Goal: Information Seeking & Learning: Compare options

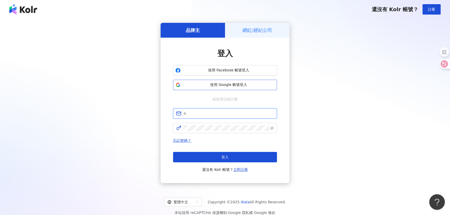
type input "**********"
click at [231, 85] on span "使用 Google 帳號登入" at bounding box center [229, 84] width 92 height 5
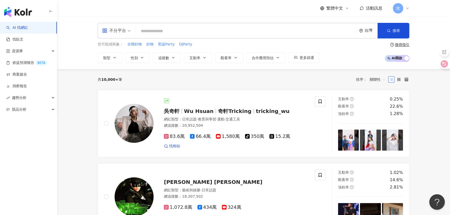
click at [124, 32] on div "不分平台" at bounding box center [114, 31] width 24 height 8
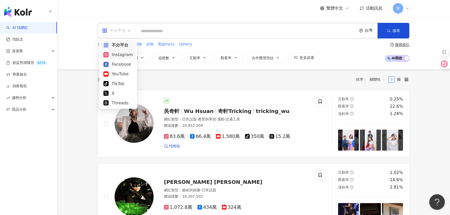
click at [118, 57] on div "Instagram" at bounding box center [117, 54] width 29 height 6
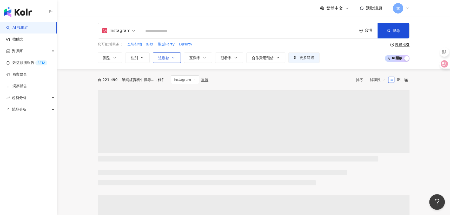
click at [170, 59] on button "追蹤數" at bounding box center [167, 57] width 28 height 10
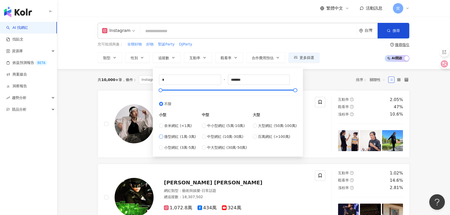
click at [182, 136] on span "微型網紅 (1萬-3萬)" at bounding box center [180, 137] width 32 height 6
type input "*****"
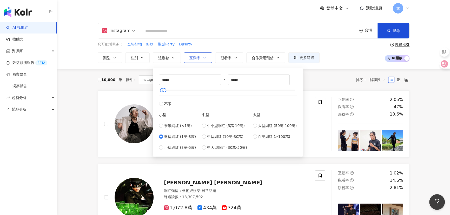
click at [201, 58] on button "互動率" at bounding box center [198, 57] width 28 height 10
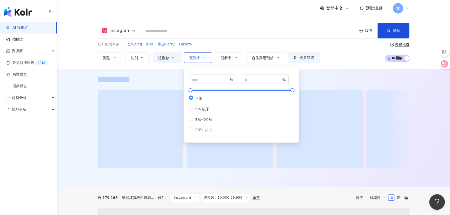
click at [198, 61] on button "互動率" at bounding box center [198, 57] width 28 height 10
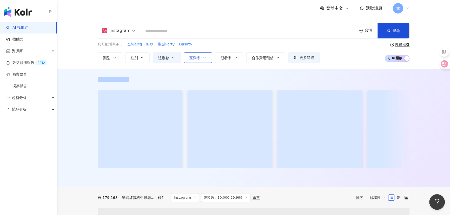
click at [194, 53] on button "互動率" at bounding box center [198, 57] width 28 height 10
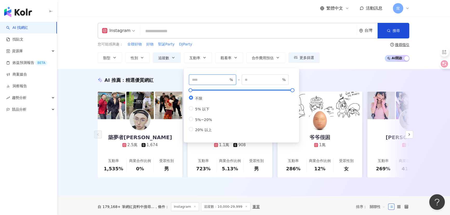
click at [205, 80] on input "number" at bounding box center [210, 80] width 36 height 6
type input "*"
click at [235, 44] on div "您可能感興趣： 全聯好物 好物 聖誕Party DJParty" at bounding box center [209, 45] width 222 height 6
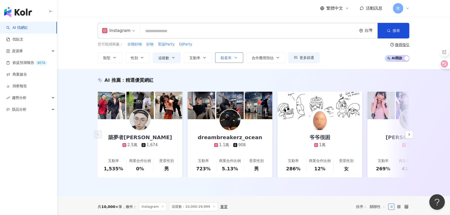
click at [227, 57] on span "觀看率" at bounding box center [226, 58] width 11 height 4
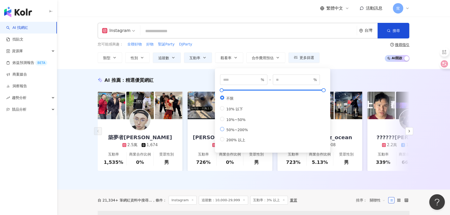
click at [240, 132] on span "50%~200%" at bounding box center [237, 130] width 26 height 4
type input "**"
type input "***"
click at [81, 81] on div "AI 推薦 ： 精選優質網紅 築夢者杰哥 2.5萬 1,674 互動率 1,535% 商業合作比例 0% 受眾性別 男 晉瑋台灣台東之子大麻煩要投油土伯歐薩斯…" at bounding box center [253, 129] width 393 height 121
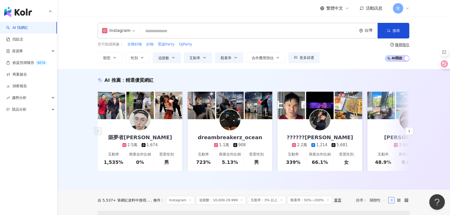
click at [379, 204] on span "關聯性" at bounding box center [378, 200] width 16 height 8
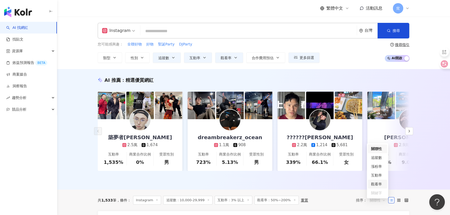
click at [382, 185] on div "觀看率" at bounding box center [377, 184] width 13 height 6
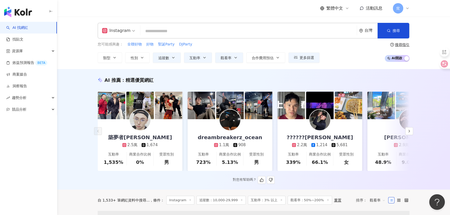
click at [91, 184] on div "AI 推薦 ： 精選優質網紅 築夢者杰哥 2.5萬 1,674 互動率 1,535% 商業合作比例 0% 受眾性別 男 dreambreakerz_ocean…" at bounding box center [253, 130] width 333 height 107
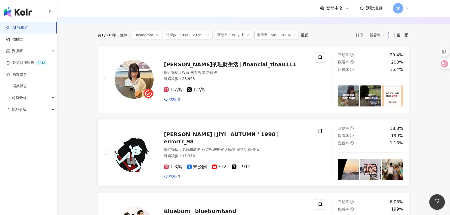
scroll to position [236, 0]
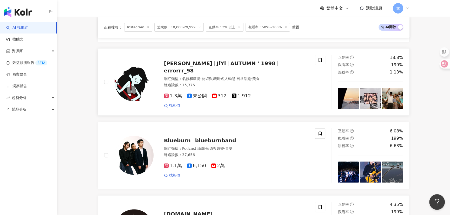
click at [217, 67] on span "JiYi" at bounding box center [221, 63] width 9 height 6
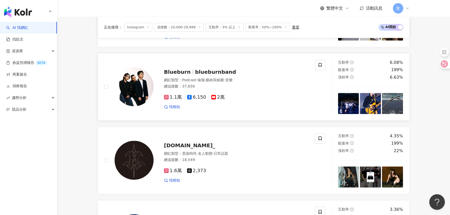
scroll to position [307, 0]
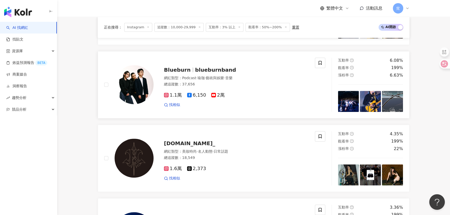
click at [220, 73] on span "blueburnband" at bounding box center [215, 70] width 41 height 6
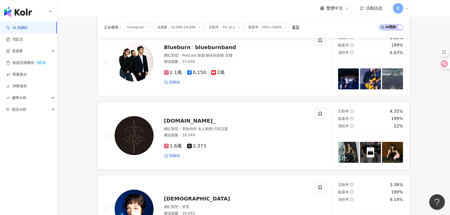
scroll to position [330, 0]
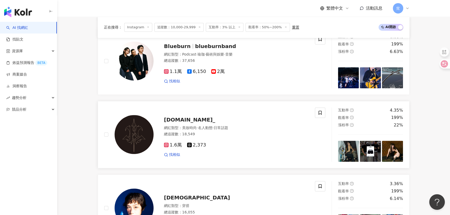
click at [129, 145] on img at bounding box center [134, 134] width 39 height 39
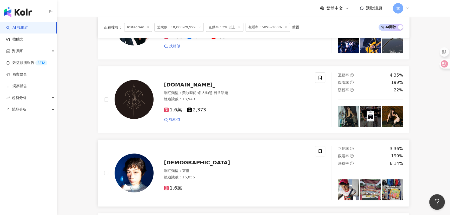
scroll to position [425, 0]
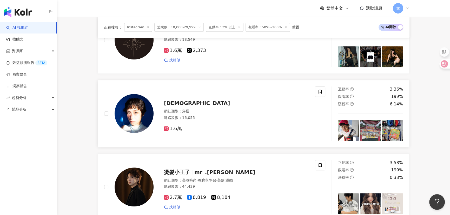
click at [132, 116] on img at bounding box center [134, 113] width 39 height 39
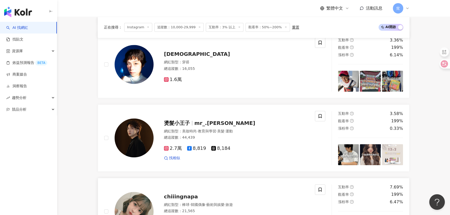
scroll to position [520, 0]
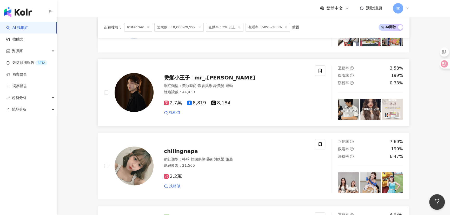
click at [128, 89] on img at bounding box center [134, 92] width 39 height 39
click at [132, 167] on img at bounding box center [134, 166] width 39 height 39
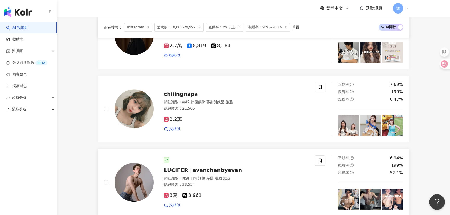
scroll to position [638, 0]
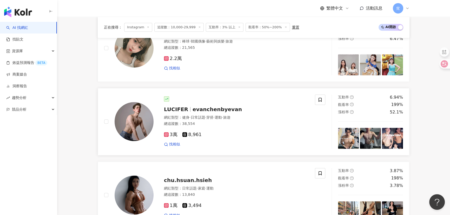
click at [138, 122] on img at bounding box center [134, 121] width 39 height 39
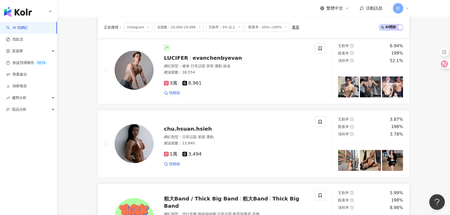
scroll to position [756, 0]
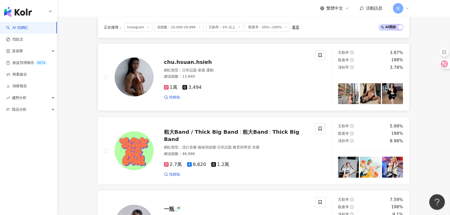
click at [140, 82] on img at bounding box center [134, 76] width 39 height 39
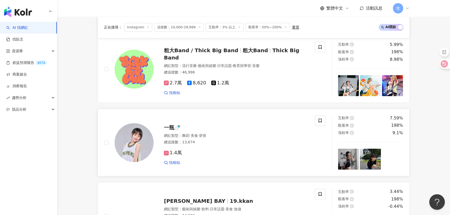
scroll to position [826, 0]
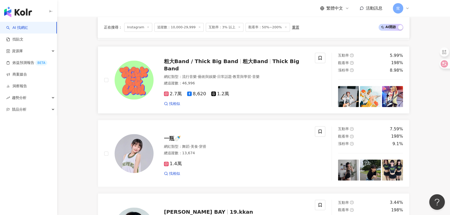
click at [135, 85] on img at bounding box center [134, 80] width 39 height 39
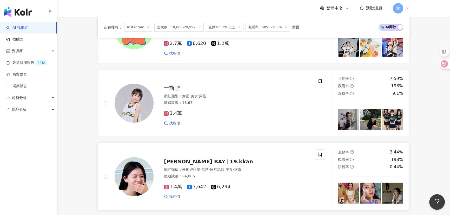
scroll to position [921, 0]
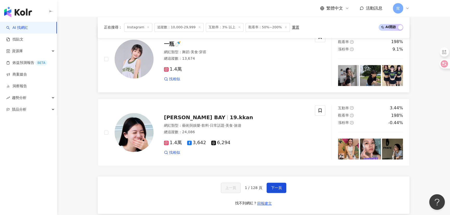
click at [134, 62] on img at bounding box center [134, 58] width 39 height 39
click at [139, 134] on img at bounding box center [134, 132] width 39 height 39
drag, startPoint x: 280, startPoint y: 190, endPoint x: 271, endPoint y: 187, distance: 9.1
click at [280, 190] on span "下一頁" at bounding box center [276, 188] width 11 height 4
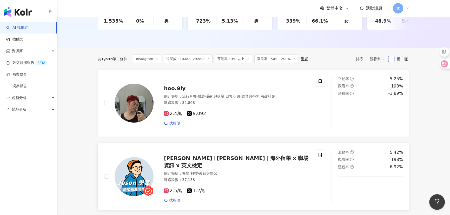
scroll to position [142, 0]
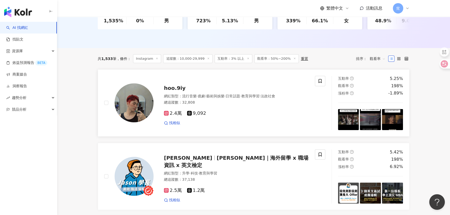
click at [132, 109] on img at bounding box center [134, 102] width 39 height 39
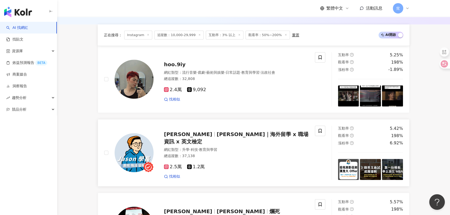
scroll to position [213, 0]
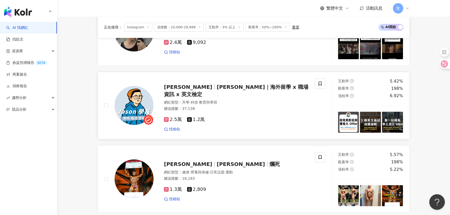
click at [128, 108] on img at bounding box center [134, 105] width 39 height 39
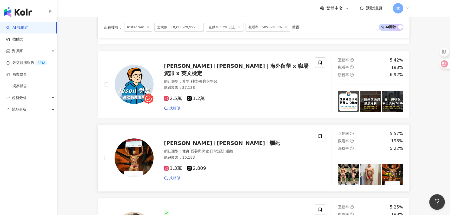
scroll to position [260, 0]
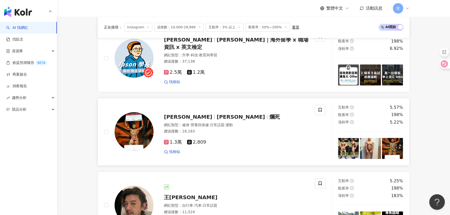
click at [194, 120] on span "Lance Chua" at bounding box center [190, 117] width 53 height 6
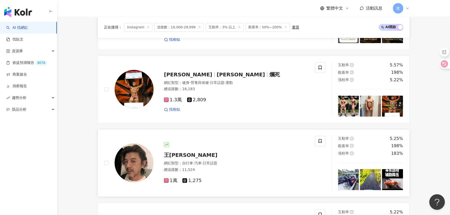
scroll to position [354, 0]
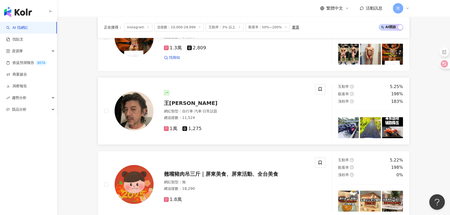
click at [133, 116] on img at bounding box center [134, 110] width 39 height 39
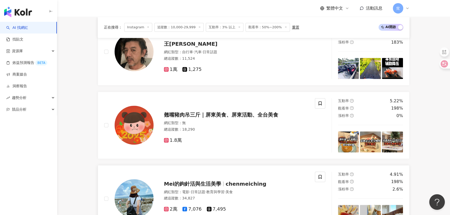
scroll to position [449, 0]
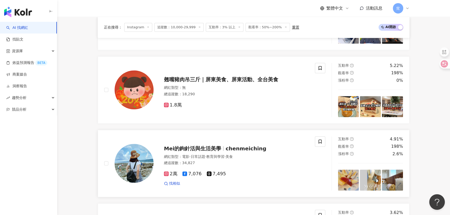
click at [201, 152] on span "Mei的鉤針活與生活美學" at bounding box center [192, 148] width 57 height 6
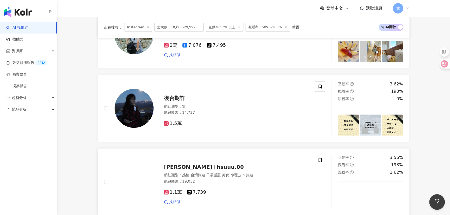
scroll to position [614, 0]
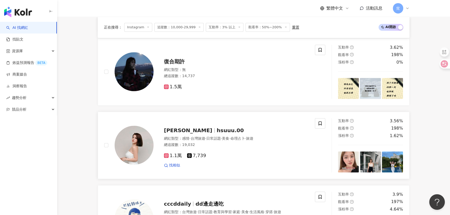
click at [217, 144] on div "網紅類型 ： 感情 · 台灣旅遊 · 日常話題 · 美食 · 命理占卜 · 旅遊 總追蹤數 ： 19,032" at bounding box center [236, 142] width 145 height 13
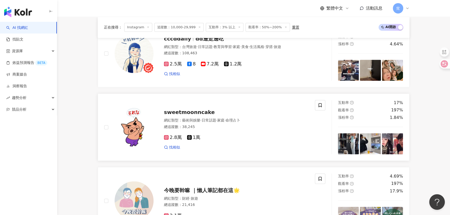
scroll to position [779, 0]
click at [195, 114] on span "sweetmoonncake" at bounding box center [189, 112] width 51 height 6
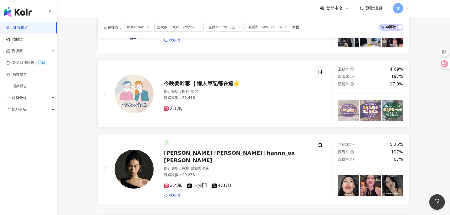
scroll to position [897, 0]
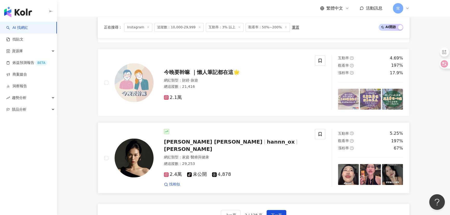
click at [267, 145] on span "hannn_ox" at bounding box center [281, 142] width 28 height 6
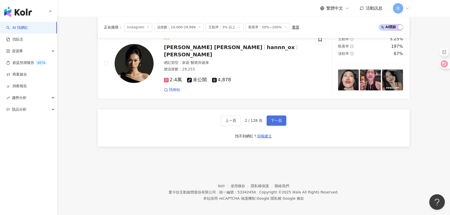
click at [278, 118] on span "下一頁" at bounding box center [276, 120] width 11 height 4
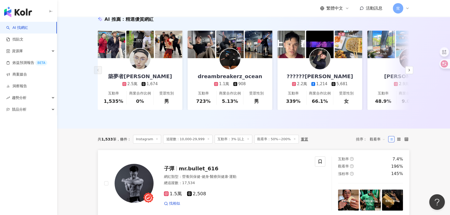
scroll to position [94, 0]
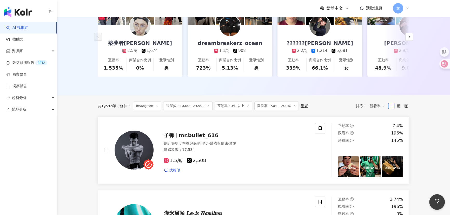
click at [192, 138] on span "mr.bullet_616" at bounding box center [199, 135] width 40 height 6
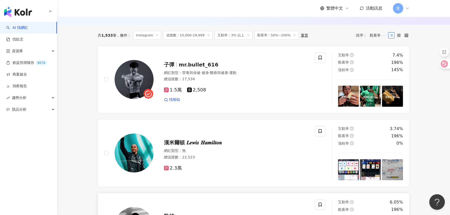
scroll to position [236, 0]
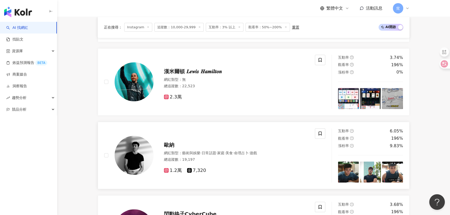
click at [125, 170] on img at bounding box center [134, 155] width 39 height 39
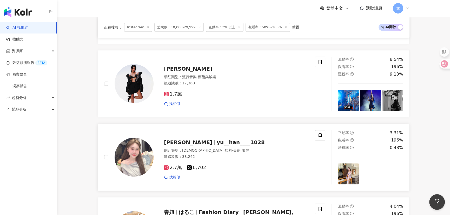
scroll to position [590, 0]
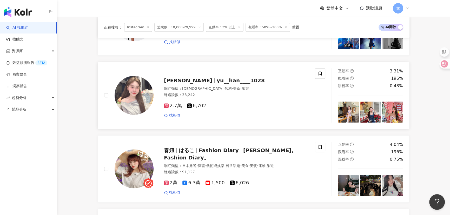
click at [140, 106] on img at bounding box center [134, 95] width 39 height 39
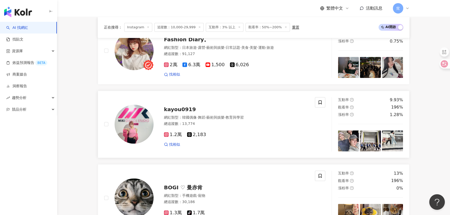
scroll to position [685, 0]
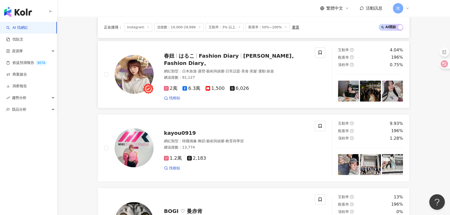
click at [196, 59] on span "はるこ" at bounding box center [189, 56] width 20 height 6
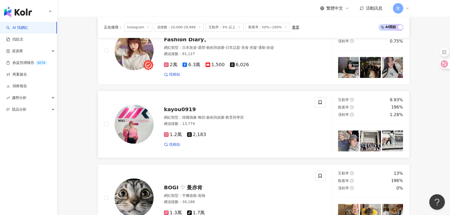
click at [182, 111] on span "kayou0919" at bounding box center [180, 109] width 32 height 6
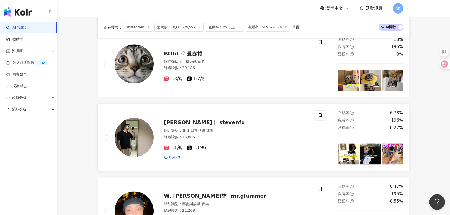
scroll to position [897, 0]
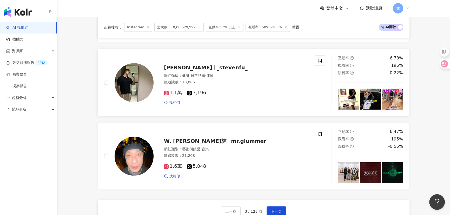
click at [138, 83] on img at bounding box center [134, 82] width 39 height 39
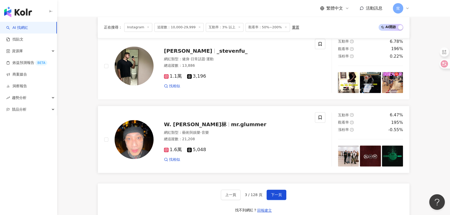
scroll to position [921, 0]
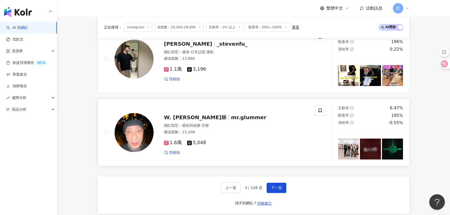
click at [131, 138] on img at bounding box center [134, 132] width 39 height 39
click at [278, 190] on span "下一頁" at bounding box center [276, 188] width 11 height 4
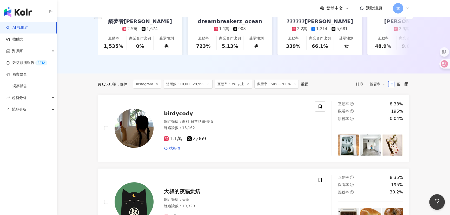
scroll to position [142, 0]
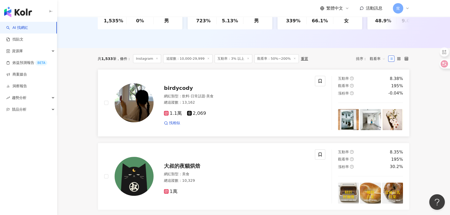
click at [136, 105] on img at bounding box center [134, 102] width 39 height 39
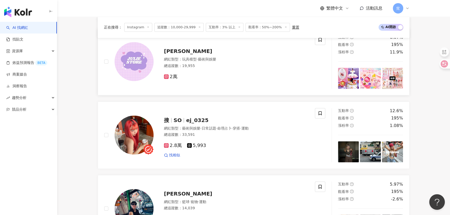
scroll to position [330, 0]
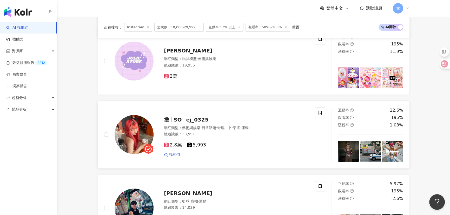
click at [182, 123] on span "SO" at bounding box center [180, 120] width 12 height 6
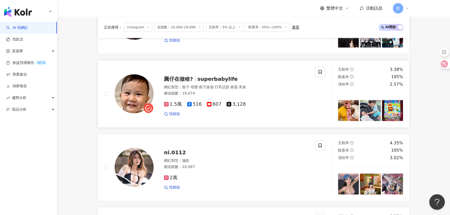
scroll to position [520, 0]
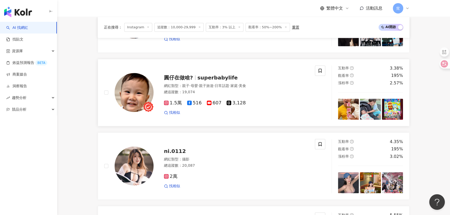
click at [130, 93] on img at bounding box center [134, 92] width 39 height 39
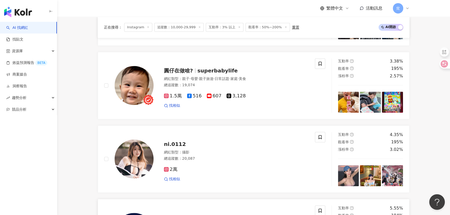
scroll to position [590, 0]
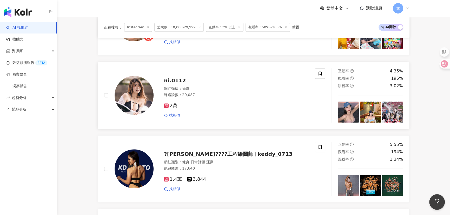
click at [130, 99] on img at bounding box center [134, 95] width 39 height 39
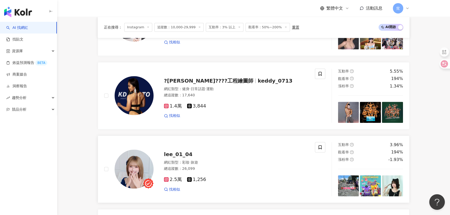
scroll to position [708, 0]
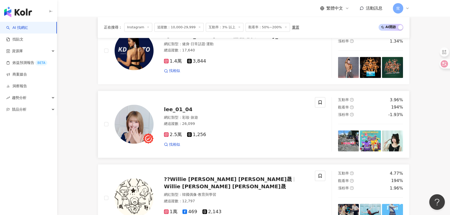
click at [179, 111] on span "lee_01_04" at bounding box center [178, 109] width 29 height 6
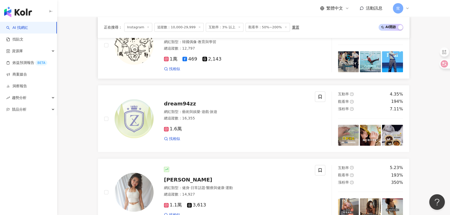
scroll to position [850, 0]
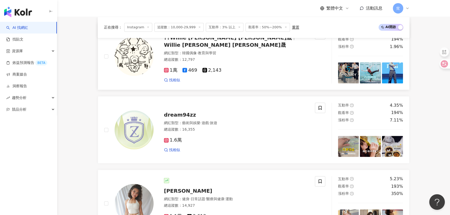
click at [140, 58] on img at bounding box center [134, 56] width 39 height 39
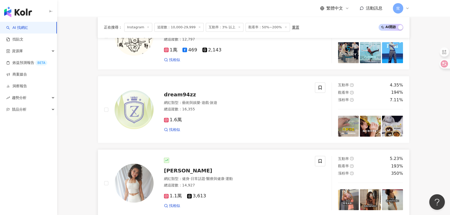
scroll to position [921, 0]
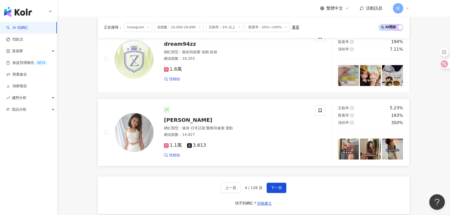
click at [181, 128] on div "網紅類型 ： 健身 · 日常話題 · 醫療與健康 · 運動" at bounding box center [236, 128] width 145 height 5
click at [278, 190] on span "下一頁" at bounding box center [276, 188] width 11 height 4
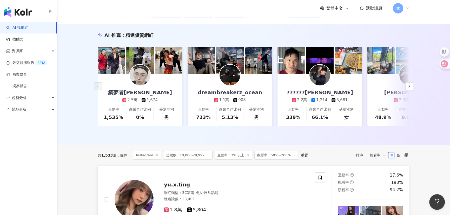
scroll to position [118, 0]
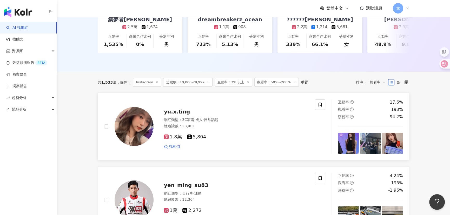
click at [178, 115] on span "yu.x.ting" at bounding box center [177, 112] width 26 height 6
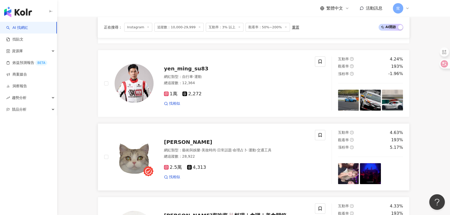
scroll to position [260, 0]
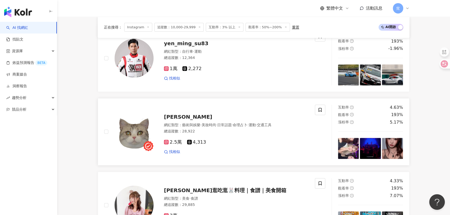
click at [187, 125] on div "薇薇 Vivienne 網紅類型 ： 藝術與娛樂 · 美妝時尚 · 日常話題 · 命理占卜 · 運動 · 交通工具 總追蹤數 ： 28,922 2.5萬 4,…" at bounding box center [231, 131] width 155 height 45
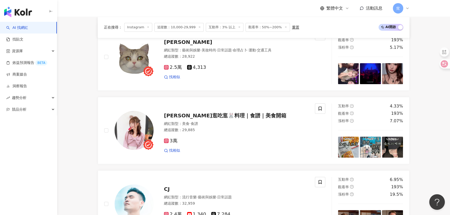
scroll to position [378, 0]
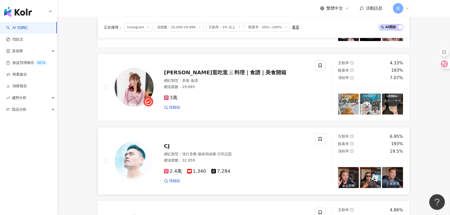
click at [163, 153] on div "CJ 網紅類型 ： 流行音樂 · 藝術與娛樂 · 日常話題 總追蹤數 ： 32,959 2.4萬 1,340 7,284 找相似" at bounding box center [231, 160] width 155 height 45
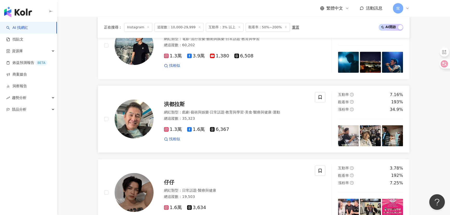
scroll to position [638, 0]
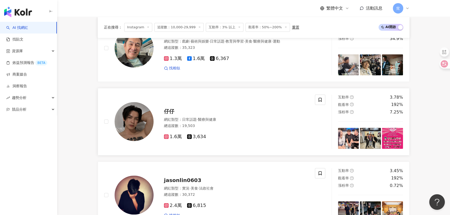
click at [170, 115] on span "仔仔" at bounding box center [169, 111] width 10 height 6
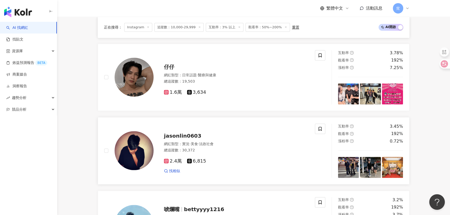
scroll to position [732, 0]
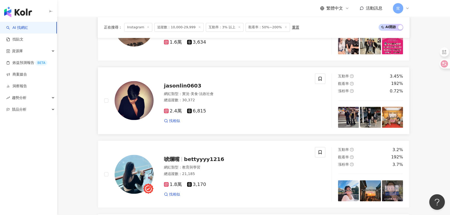
click at [187, 88] on span "jasonlin0603" at bounding box center [182, 86] width 37 height 6
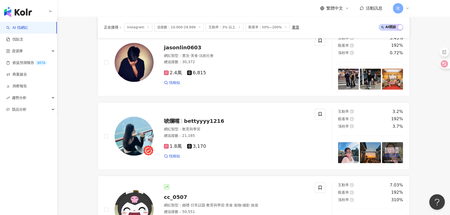
scroll to position [826, 0]
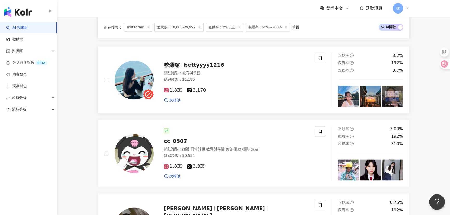
click at [131, 78] on img at bounding box center [134, 80] width 39 height 39
click at [178, 144] on span "cc_0507" at bounding box center [175, 141] width 23 height 6
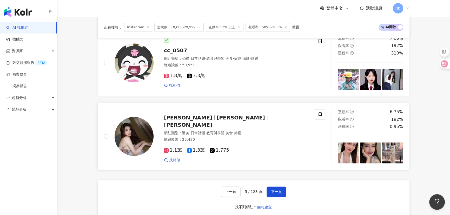
scroll to position [945, 0]
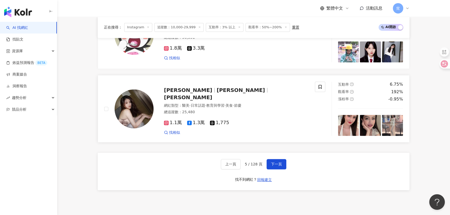
click at [132, 111] on img at bounding box center [134, 108] width 39 height 39
click at [278, 164] on button "下一頁" at bounding box center [277, 164] width 20 height 10
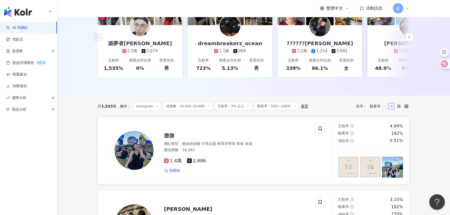
scroll to position [94, 0]
click at [172, 138] on span "游游" at bounding box center [169, 135] width 10 height 6
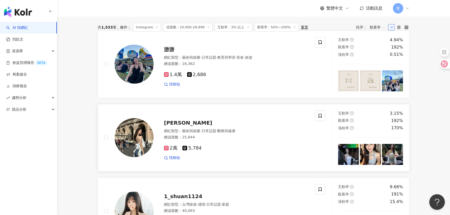
scroll to position [189, 0]
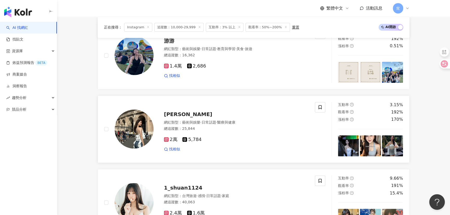
click at [134, 130] on img at bounding box center [134, 129] width 39 height 39
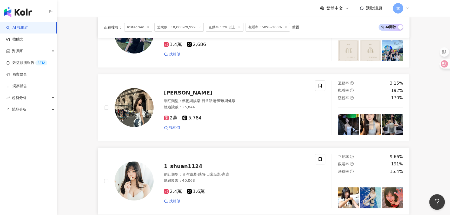
scroll to position [260, 0]
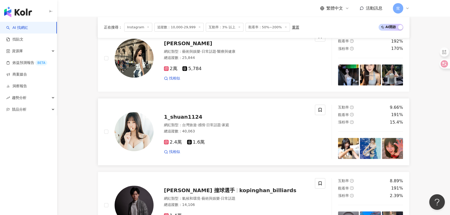
click at [134, 139] on img at bounding box center [134, 131] width 39 height 39
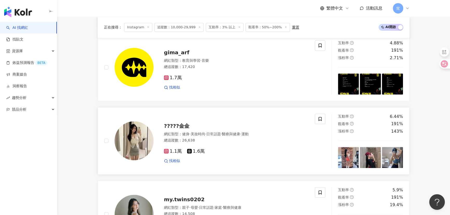
scroll to position [472, 0]
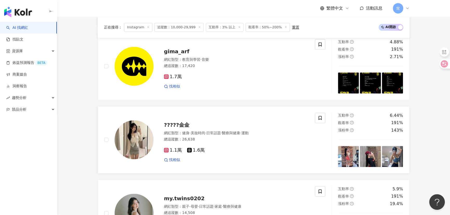
click at [133, 148] on img at bounding box center [134, 139] width 39 height 39
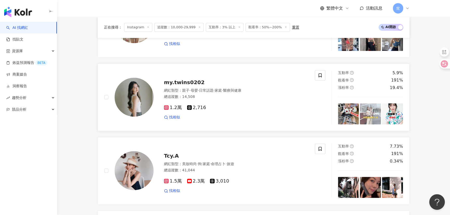
scroll to position [590, 0]
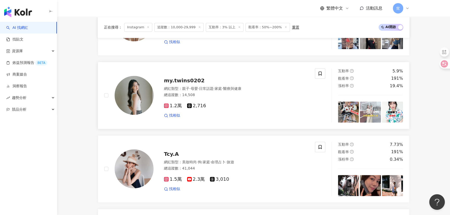
click at [185, 87] on div "my.twins0202 網紅類型 ： 親子 · 母嬰 · 日常話題 · 家庭 · 醫療與健康 總追蹤數 ： 14,508 1.2萬 2,716 找相似" at bounding box center [231, 95] width 155 height 45
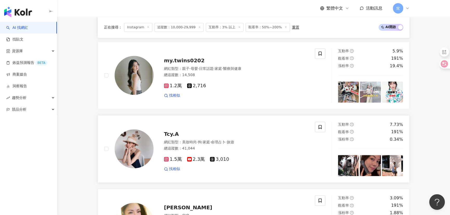
scroll to position [638, 0]
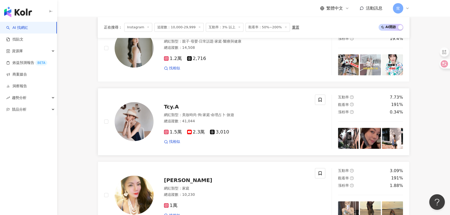
click at [135, 129] on img at bounding box center [134, 121] width 39 height 39
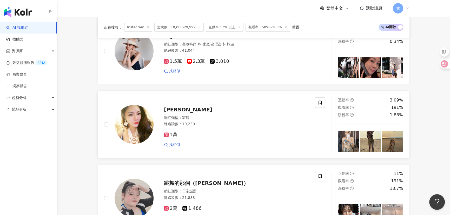
scroll to position [708, 0]
click at [174, 112] on span "黃夢夢" at bounding box center [188, 109] width 48 height 6
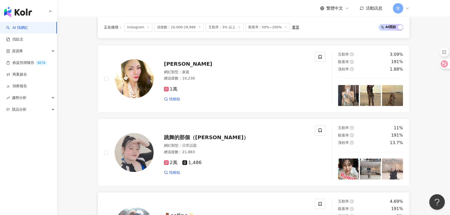
scroll to position [826, 0]
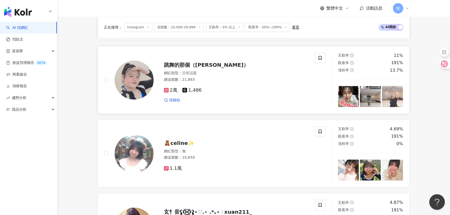
click at [137, 88] on img at bounding box center [134, 80] width 39 height 39
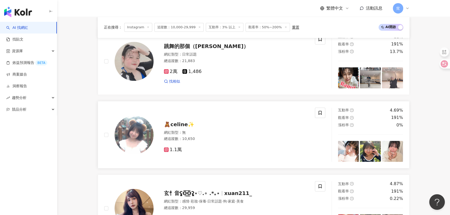
scroll to position [874, 0]
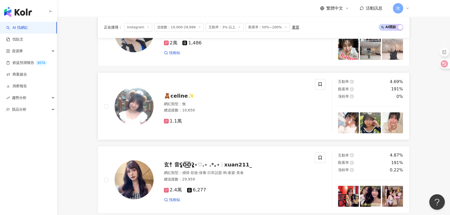
click at [135, 108] on img at bounding box center [134, 106] width 39 height 39
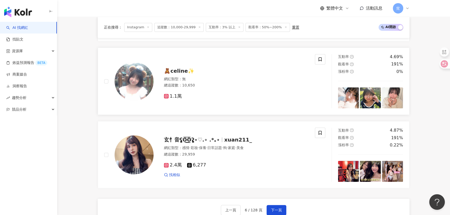
scroll to position [921, 0]
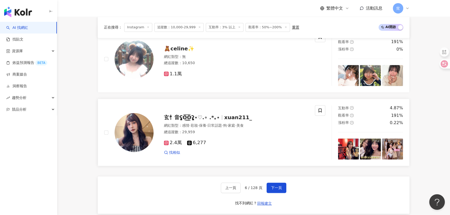
click at [123, 140] on img at bounding box center [134, 132] width 39 height 39
click at [277, 189] on span "下一頁" at bounding box center [276, 188] width 11 height 4
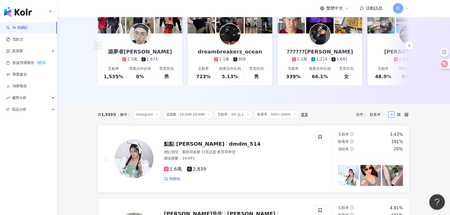
scroll to position [94, 0]
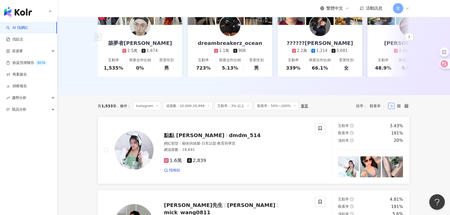
click at [130, 156] on img at bounding box center [134, 150] width 39 height 39
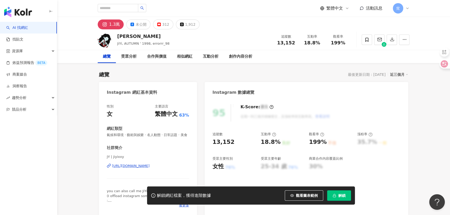
drag, startPoint x: 130, startPoint y: 171, endPoint x: 147, endPoint y: 165, distance: 17.9
click at [130, 168] on div "https://www.instagram.com/jiyixxy/" at bounding box center [131, 166] width 38 height 5
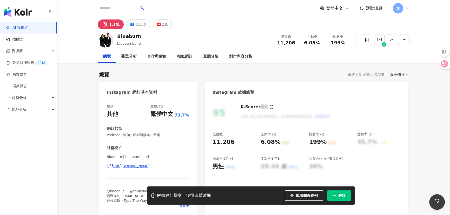
click at [144, 169] on div "Blueburn | blueburnband https://www.instagram.com/blueburnband/" at bounding box center [148, 170] width 82 height 30
click at [145, 164] on div "https://www.instagram.com/blueburnband/" at bounding box center [131, 166] width 38 height 5
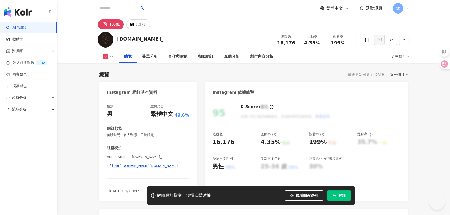
scroll to position [23, 0]
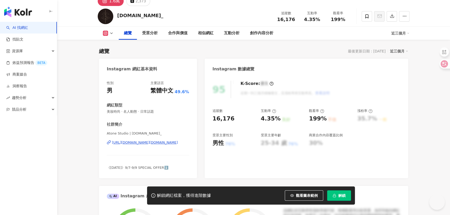
click at [139, 142] on div "https://www.instagram.com/atone.studio_/" at bounding box center [145, 142] width 66 height 5
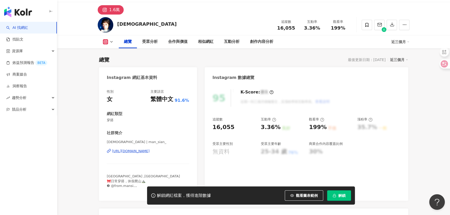
scroll to position [47, 0]
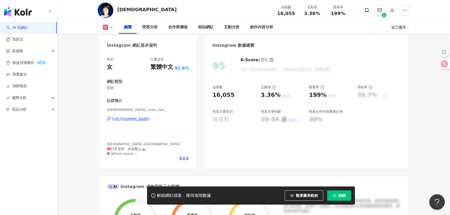
click at [147, 119] on div "https://www.instagram.com/man_sian_/" at bounding box center [131, 119] width 38 height 5
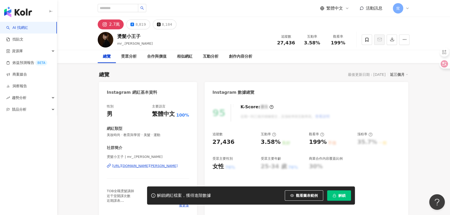
click at [131, 166] on div "https://www.instagram.com/mr_.ryan/" at bounding box center [145, 166] width 66 height 5
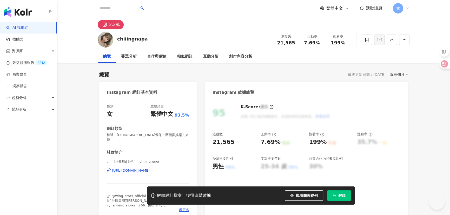
click at [142, 168] on div "[URL][DOMAIN_NAME]" at bounding box center [131, 170] width 38 height 5
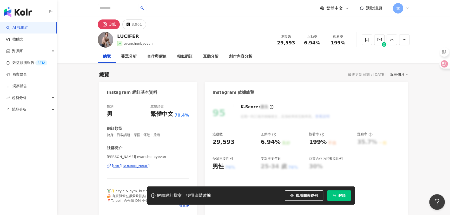
click at [125, 166] on div "https://www.instagram.com/evanchenbyevan/" at bounding box center [131, 166] width 38 height 5
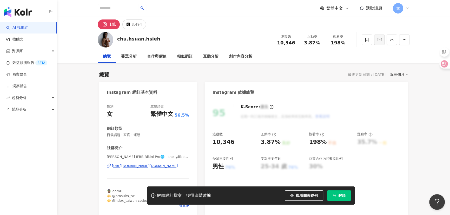
click at [132, 165] on div "https://www.instagram.com/shelly.ifbbpro/" at bounding box center [145, 166] width 66 height 5
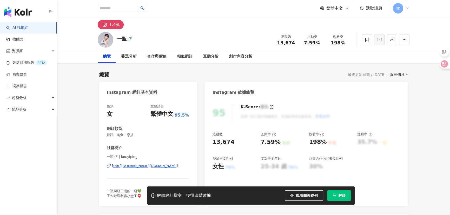
click at [140, 166] on div "[URL][DOMAIN_NAME][DOMAIN_NAME]" at bounding box center [145, 166] width 66 height 5
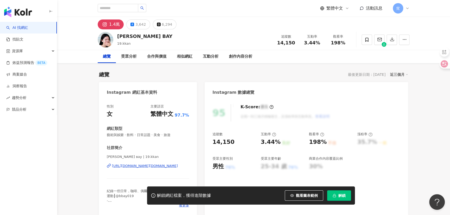
drag, startPoint x: 143, startPoint y: 165, endPoint x: 114, endPoint y: 144, distance: 36.5
click at [143, 165] on div "https://www.instagram.com/19.kkan/" at bounding box center [145, 166] width 66 height 5
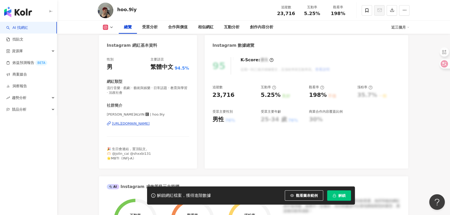
drag, startPoint x: 141, startPoint y: 124, endPoint x: 212, endPoint y: 131, distance: 71.8
click at [141, 124] on div "https://www.instagram.com/hoo.9iy/" at bounding box center [131, 123] width 38 height 5
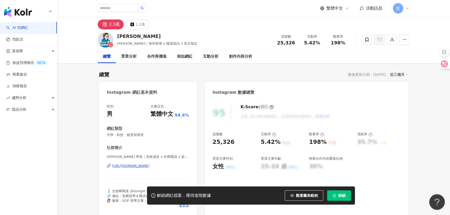
click at [145, 166] on div "[URL][DOMAIN_NAME]" at bounding box center [131, 166] width 38 height 5
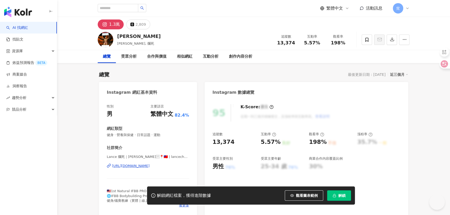
click at [133, 166] on div "https://www.instagram.com/lancechua_pro/" at bounding box center [131, 166] width 38 height 5
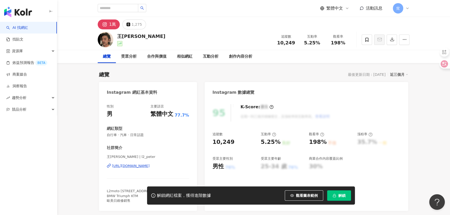
click at [144, 168] on div "https://www.instagram.com/l2_peter/" at bounding box center [131, 166] width 38 height 5
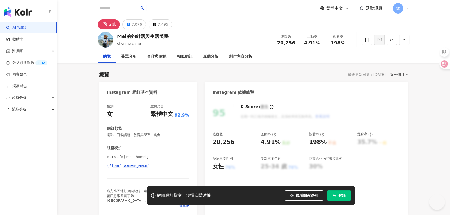
click at [136, 165] on div "[URL][DOMAIN_NAME]" at bounding box center [131, 166] width 38 height 5
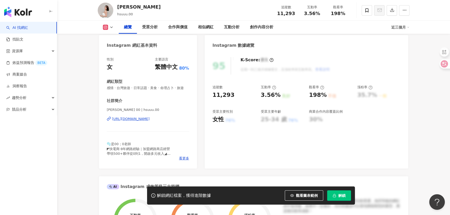
click at [150, 121] on div "[URL][DOMAIN_NAME]" at bounding box center [131, 119] width 38 height 5
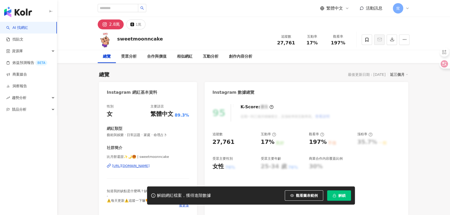
click at [150, 167] on div "https://www.instagram.com/sweetmoonncake/" at bounding box center [131, 166] width 38 height 5
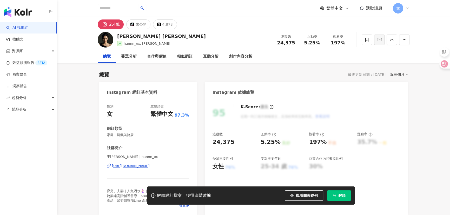
click at [138, 165] on div "[URL][DOMAIN_NAME]" at bounding box center [131, 166] width 38 height 5
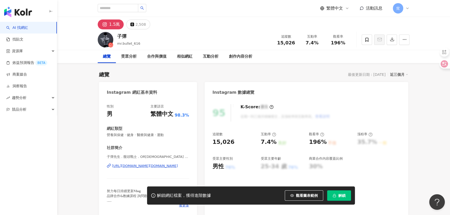
click at [134, 164] on div "https://www.instagram.com/mr.bullet_616/" at bounding box center [145, 166] width 66 height 5
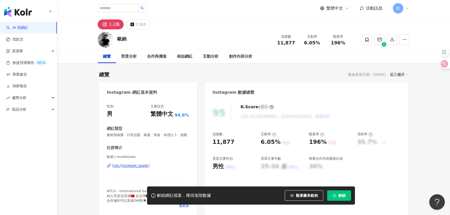
click at [141, 168] on div "[URL][DOMAIN_NAME]" at bounding box center [131, 166] width 38 height 5
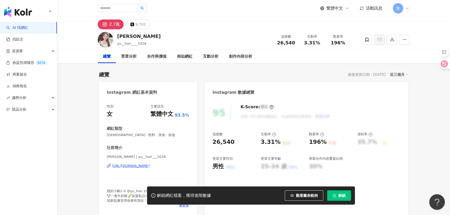
click at [144, 165] on div "https://www.instagram.com/yu__han___1028/" at bounding box center [131, 166] width 38 height 5
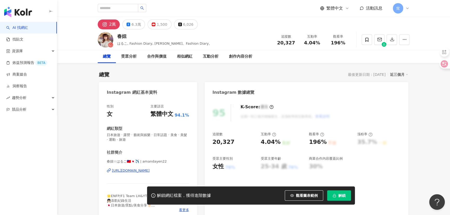
click at [139, 169] on div "[URL][DOMAIN_NAME]" at bounding box center [131, 170] width 38 height 5
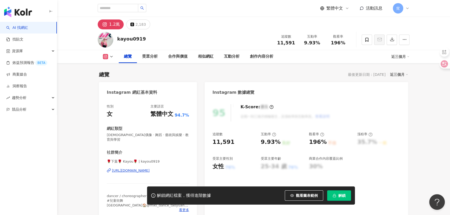
scroll to position [23, 0]
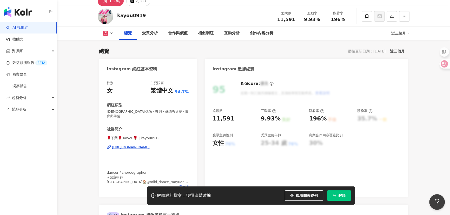
click at [145, 145] on div "https://www.instagram.com/kayou0919/" at bounding box center [131, 147] width 38 height 5
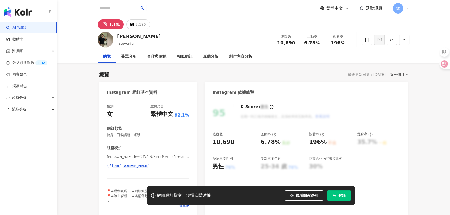
click at [150, 165] on div "https://www.instagram.com/sformance/" at bounding box center [131, 166] width 38 height 5
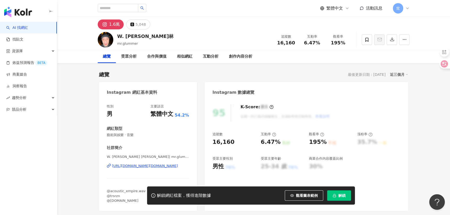
click at [140, 167] on div "https://www.instagram.com/mr.glummer/" at bounding box center [145, 166] width 66 height 5
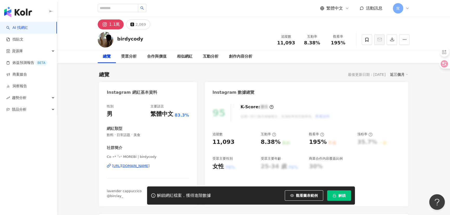
drag, startPoint x: 166, startPoint y: 157, endPoint x: 146, endPoint y: 165, distance: 22.1
click at [146, 165] on div "https://www.instagram.com/birdycody/" at bounding box center [131, 166] width 38 height 5
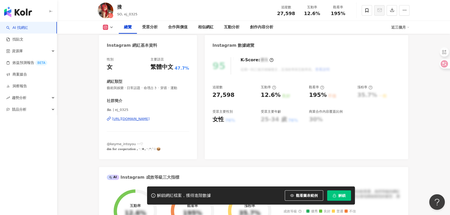
click at [138, 118] on div "https://www.instagram.com/ej_0325/" at bounding box center [131, 119] width 38 height 5
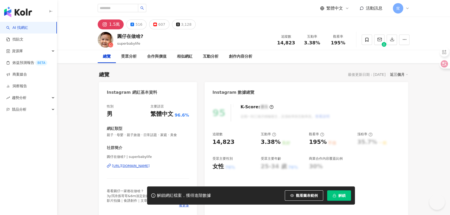
click at [144, 168] on div "https://www.instagram.com/superbabylife/" at bounding box center [131, 166] width 38 height 5
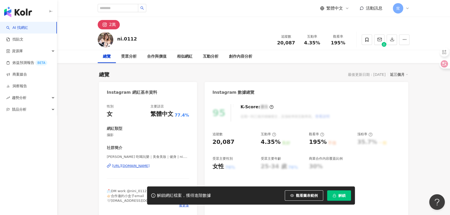
click at [141, 164] on div "[URL][DOMAIN_NAME]" at bounding box center [131, 166] width 38 height 5
click at [128, 168] on div "https://www.instagram.com/lee_01_04/" at bounding box center [131, 166] width 38 height 5
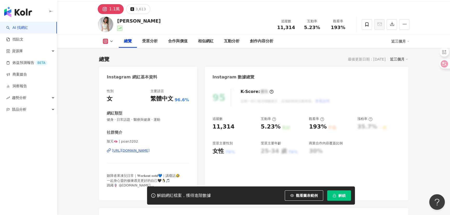
scroll to position [23, 0]
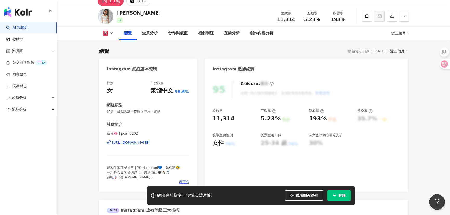
click at [185, 182] on span "看更多" at bounding box center [184, 182] width 10 height 5
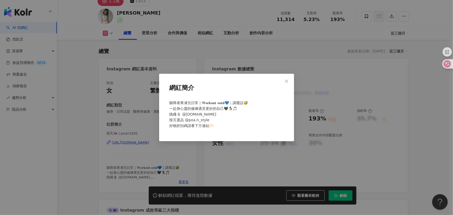
click at [222, 174] on div "網紅簡介 聽障者果凍兒日常｜𝐖𝐨𝐫𝐤𝐨𝐮𝐭 𝐨𝐨𝐭𝐝💙｜講廢話🤣 一起身心靈的修煉遇見更好的自己🖤🐧🎵 跳繩🪢 @wei.jumprope.dad 辣芃選品 …" at bounding box center [226, 107] width 453 height 215
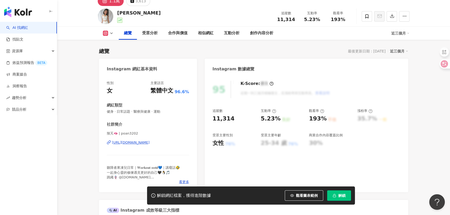
click at [150, 143] on div "https://www.instagram.com/poan3202/" at bounding box center [131, 142] width 38 height 5
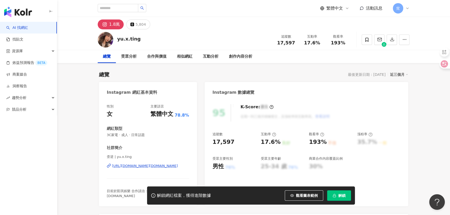
click at [145, 168] on div "[URL][DOMAIN_NAME][DOMAIN_NAME]" at bounding box center [145, 166] width 66 height 5
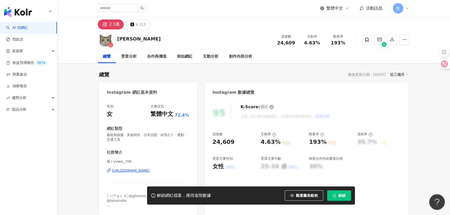
click at [147, 171] on div "[URL][DOMAIN_NAME]" at bounding box center [131, 170] width 38 height 5
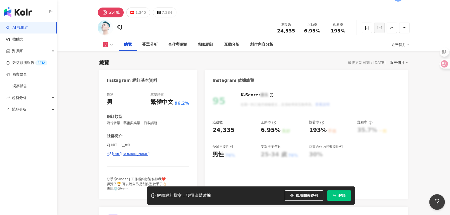
scroll to position [23, 0]
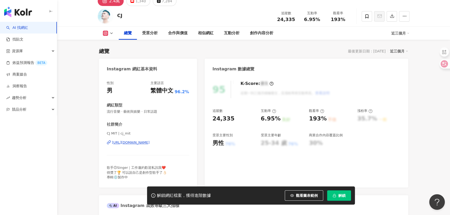
click at [145, 142] on div "https://www.instagram.com/cj_mit/" at bounding box center [131, 142] width 38 height 5
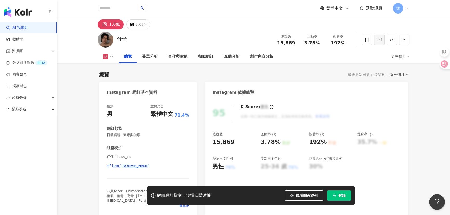
click at [144, 165] on div "[URL][DOMAIN_NAME]" at bounding box center [131, 166] width 38 height 5
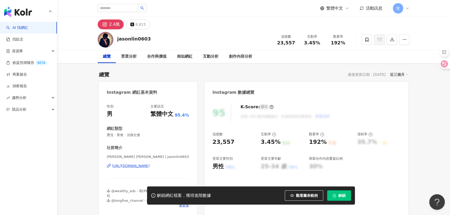
scroll to position [23, 0]
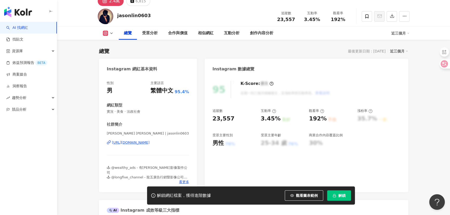
click at [140, 143] on div "[URL][DOMAIN_NAME]" at bounding box center [131, 142] width 38 height 5
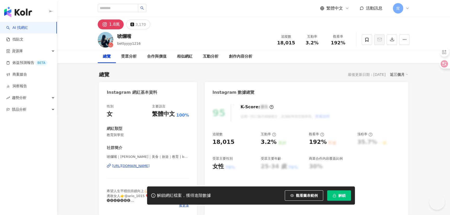
click at [144, 168] on div "https://www.instagram.com/bettyyyy1216/" at bounding box center [131, 166] width 38 height 5
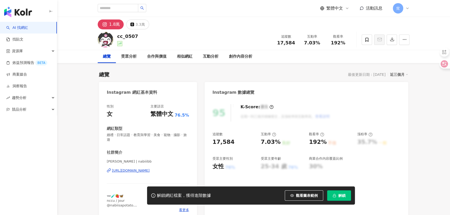
scroll to position [71, 0]
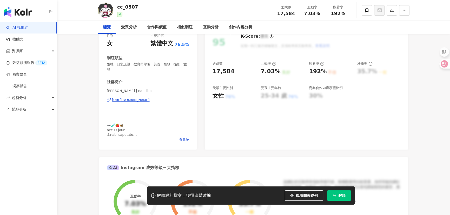
drag, startPoint x: 148, startPoint y: 101, endPoint x: 143, endPoint y: 100, distance: 4.9
click at [148, 101] on div "[URL][DOMAIN_NAME]" at bounding box center [131, 100] width 38 height 5
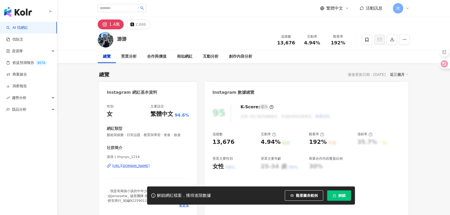
click at [137, 168] on div "[URL][DOMAIN_NAME]" at bounding box center [131, 166] width 38 height 5
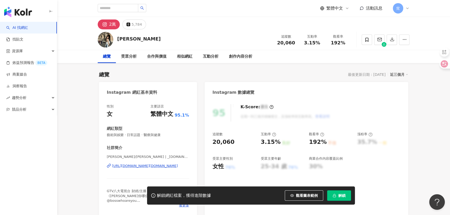
click at [131, 165] on div "[URL][DOMAIN_NAME][DOMAIN_NAME]" at bounding box center [145, 166] width 66 height 5
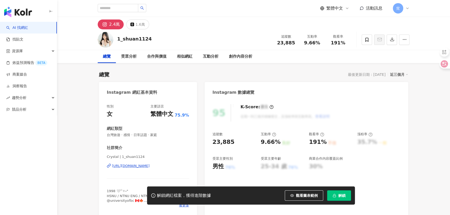
click at [149, 167] on div "[URL][DOMAIN_NAME]" at bounding box center [131, 166] width 38 height 5
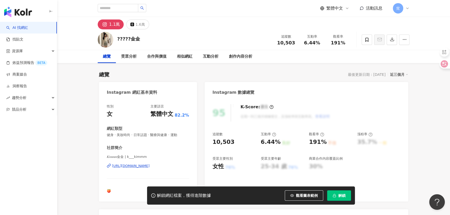
click at [146, 165] on div "https://www.instagram.com/k___kimmm/" at bounding box center [131, 166] width 38 height 5
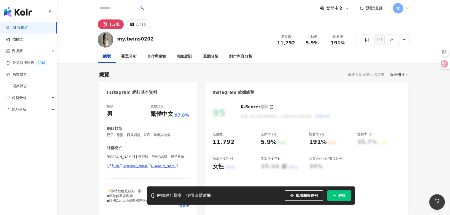
click at [150, 165] on div "[URL][DOMAIN_NAME][DOMAIN_NAME]" at bounding box center [145, 166] width 66 height 5
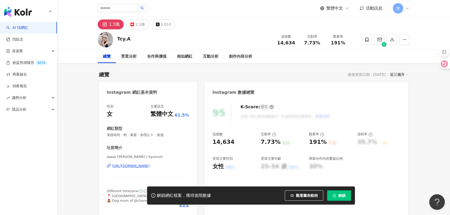
click at [139, 164] on div "https://www.instagram.com/byannzii/" at bounding box center [131, 166] width 38 height 5
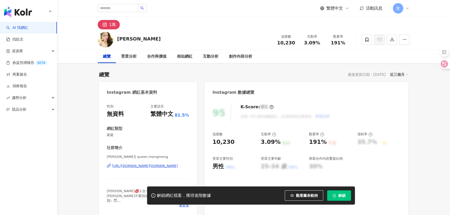
click at [134, 167] on div "https://www.instagram.com/queen.mengmeng/" at bounding box center [145, 166] width 66 height 5
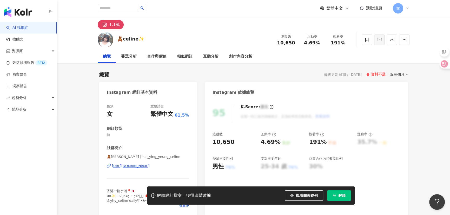
click at [142, 167] on div "https://www.instagram.com/hoi_ying_yeung_celine/" at bounding box center [131, 166] width 38 height 5
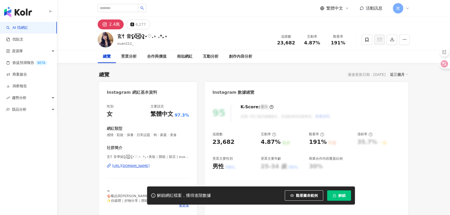
click at [128, 169] on div "玄忄音學姐ʕ̡̢̡ʘ̅͟͜͡ʘ̲̅ʔ̢̡̢⋆♡.∘ .*｡⋆美妝｜開箱｜探店 | xuan211_ [URL][DOMAIN_NAME]" at bounding box center [148, 170] width 82 height 30
click at [126, 166] on div "[URL][DOMAIN_NAME]" at bounding box center [131, 166] width 38 height 5
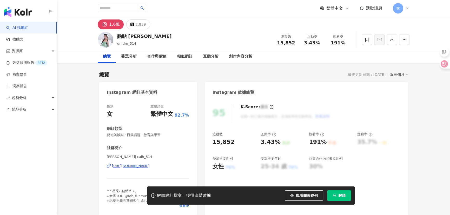
click at [125, 166] on div "https://www.instagram.com/caih_514/" at bounding box center [131, 166] width 38 height 5
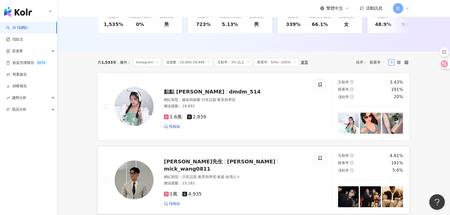
scroll to position [189, 0]
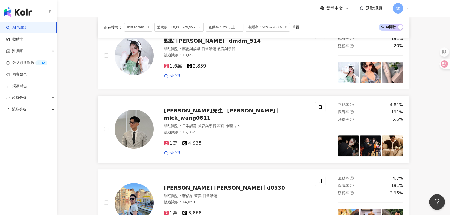
click at [140, 139] on img at bounding box center [134, 129] width 39 height 39
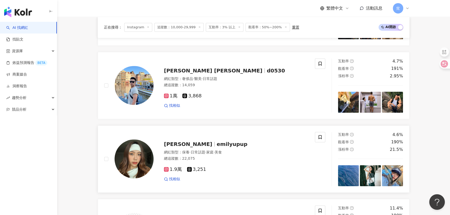
scroll to position [307, 0]
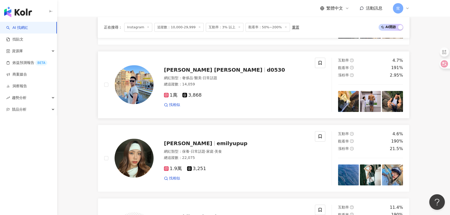
click at [136, 90] on img at bounding box center [134, 84] width 39 height 39
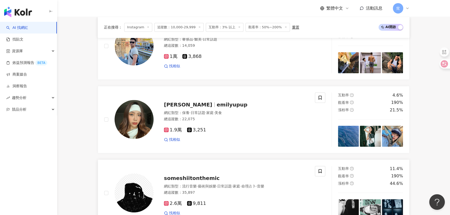
scroll to position [378, 0]
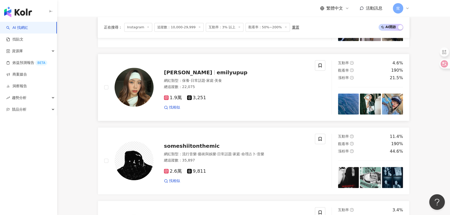
click at [130, 92] on img at bounding box center [134, 87] width 39 height 39
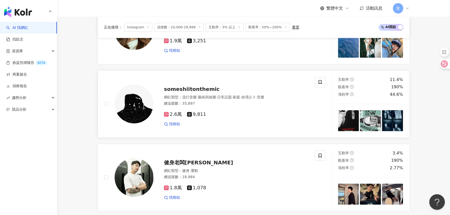
scroll to position [449, 0]
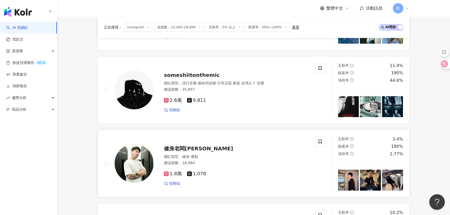
click at [188, 152] on span "健身老闆Sam" at bounding box center [198, 148] width 69 height 6
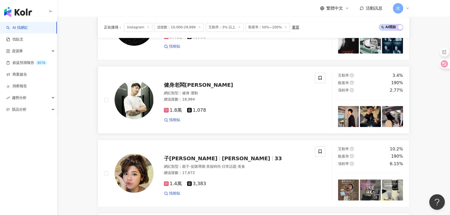
scroll to position [567, 0]
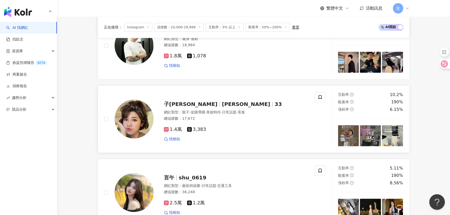
click at [138, 120] on img at bounding box center [134, 119] width 39 height 39
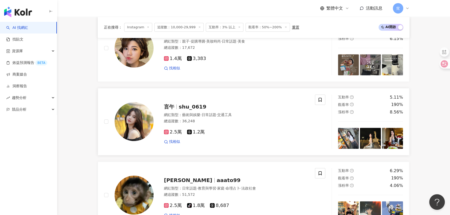
click at [132, 129] on img at bounding box center [134, 121] width 39 height 39
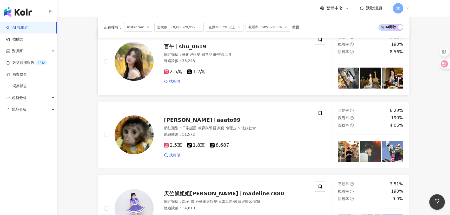
scroll to position [732, 0]
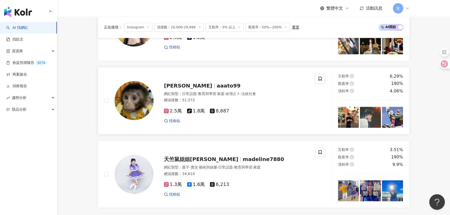
click at [127, 100] on img at bounding box center [134, 100] width 39 height 39
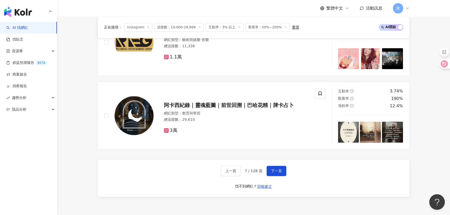
scroll to position [945, 0]
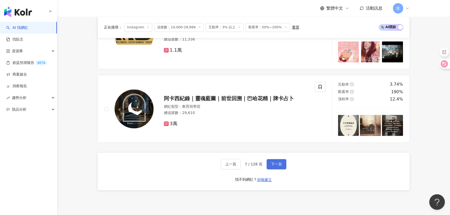
click at [275, 166] on span "下一頁" at bounding box center [276, 164] width 11 height 4
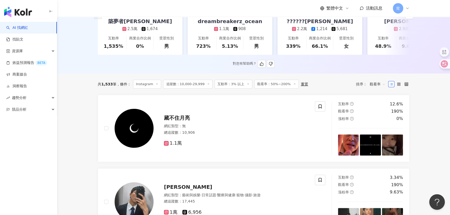
scroll to position [118, 0]
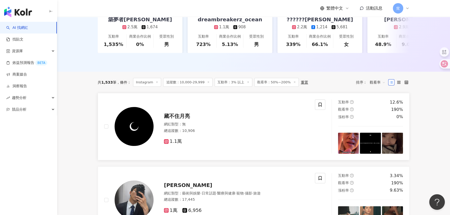
click at [172, 119] on span "藏不住月亮" at bounding box center [177, 116] width 26 height 6
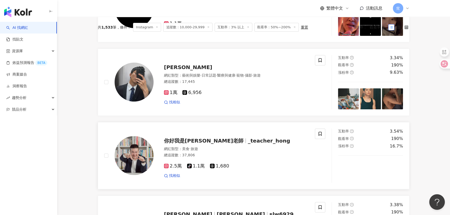
scroll to position [236, 0]
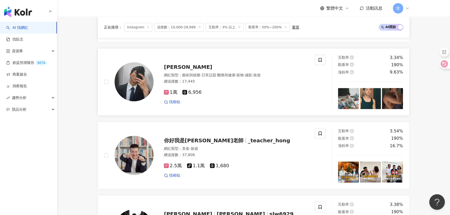
click at [201, 77] on span "·" at bounding box center [200, 75] width 1 height 4
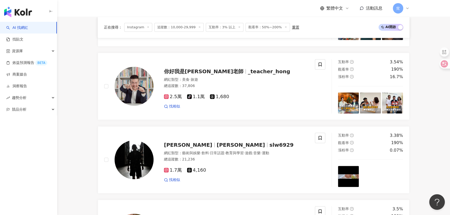
scroll to position [307, 0]
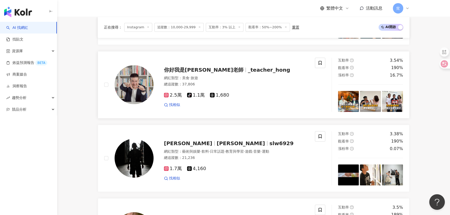
click at [248, 73] on span "_teacher_hong" at bounding box center [269, 70] width 42 height 6
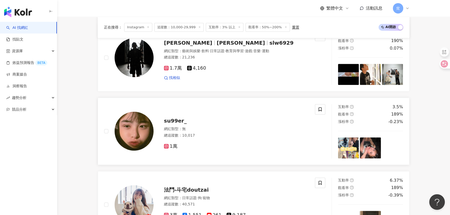
scroll to position [378, 0]
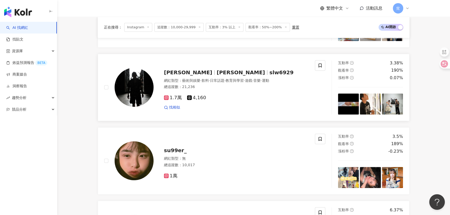
click at [168, 75] on span "温上磊" at bounding box center [188, 72] width 48 height 6
click at [136, 162] on img at bounding box center [134, 160] width 39 height 39
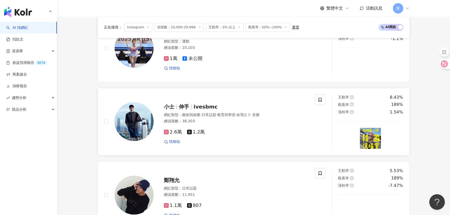
scroll to position [614, 0]
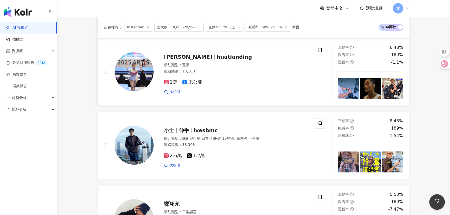
click at [181, 67] on div "網紅類型 ： 運動" at bounding box center [236, 65] width 145 height 5
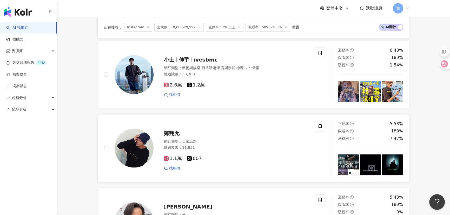
scroll to position [685, 0]
click at [140, 72] on img at bounding box center [134, 74] width 39 height 39
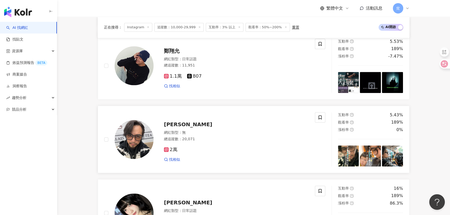
scroll to position [756, 0]
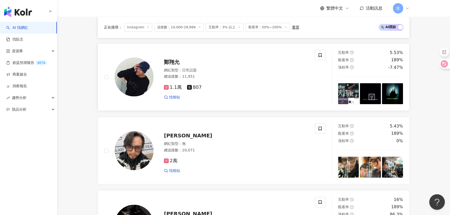
click at [130, 78] on img at bounding box center [134, 76] width 39 height 39
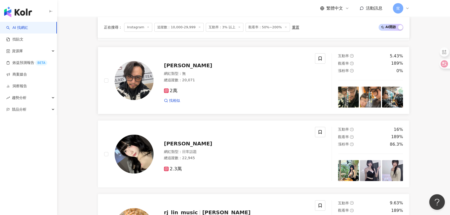
scroll to position [826, 0]
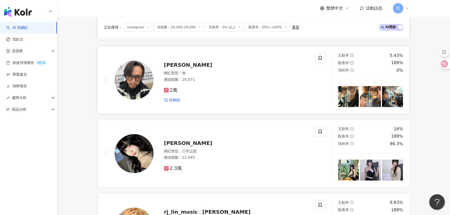
click at [134, 80] on img at bounding box center [134, 80] width 39 height 39
click at [136, 161] on img at bounding box center [134, 153] width 39 height 39
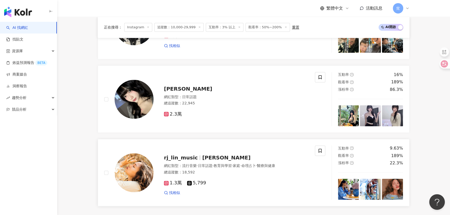
scroll to position [945, 0]
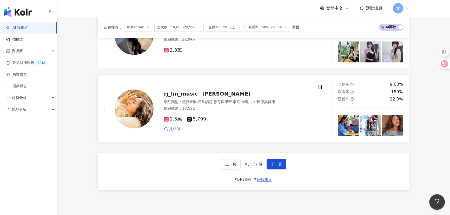
click at [140, 108] on img at bounding box center [134, 108] width 39 height 39
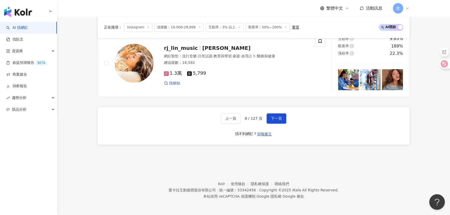
click at [269, 117] on button "下一頁" at bounding box center [277, 118] width 20 height 10
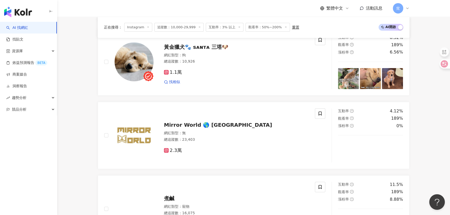
scroll to position [307, 0]
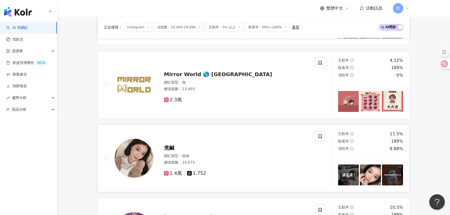
click at [132, 157] on img at bounding box center [134, 158] width 39 height 39
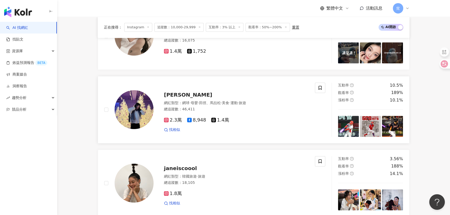
scroll to position [472, 0]
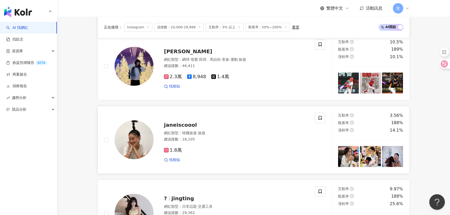
click at [137, 143] on img at bounding box center [134, 139] width 39 height 39
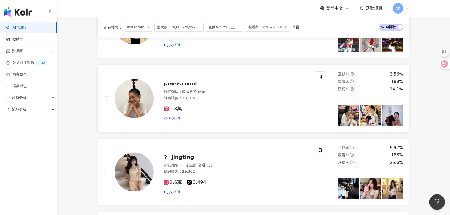
scroll to position [590, 0]
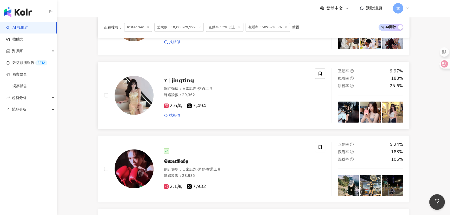
click at [140, 98] on img at bounding box center [134, 95] width 39 height 39
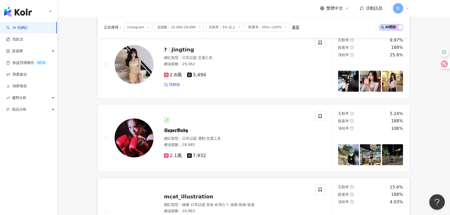
scroll to position [685, 0]
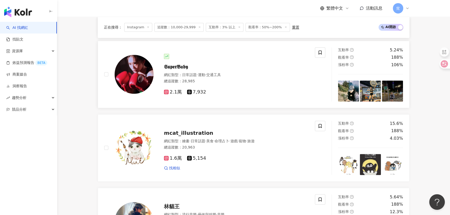
click at [182, 77] on span "日常話題" at bounding box center [189, 75] width 15 height 4
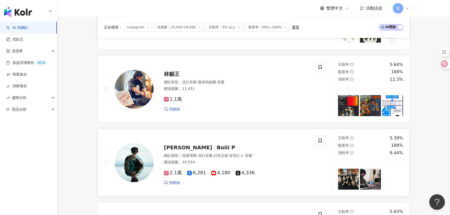
scroll to position [874, 0]
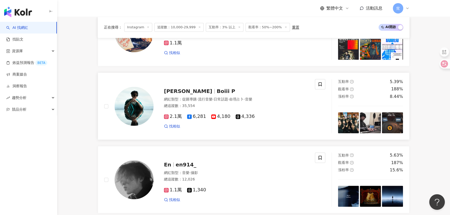
click at [217, 94] on span "Boiii P" at bounding box center [226, 91] width 18 height 6
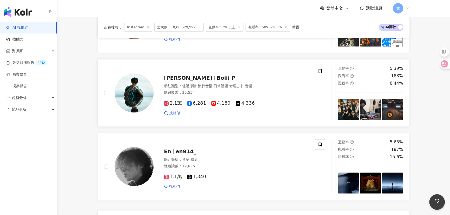
scroll to position [992, 0]
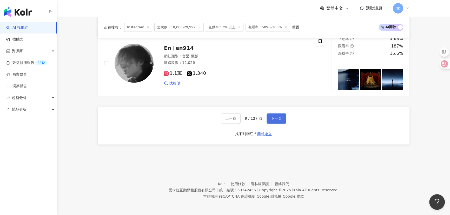
click at [278, 120] on span "下一頁" at bounding box center [276, 118] width 11 height 4
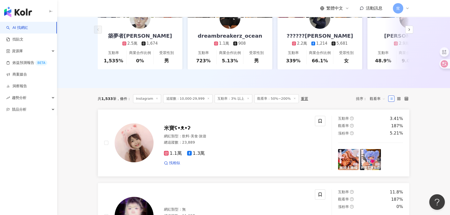
scroll to position [118, 0]
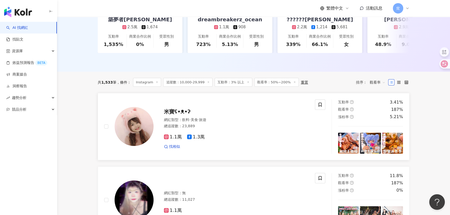
click at [141, 127] on img at bounding box center [134, 126] width 39 height 39
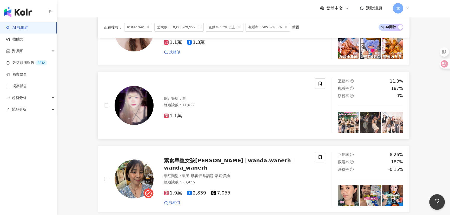
click at [125, 104] on img at bounding box center [134, 105] width 39 height 39
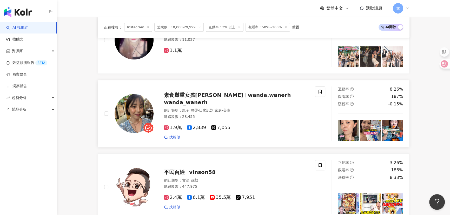
scroll to position [307, 0]
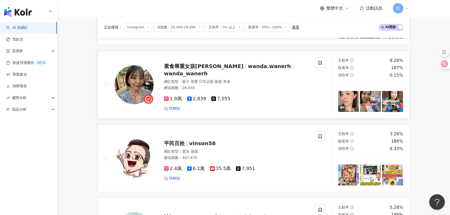
click at [133, 82] on img at bounding box center [134, 84] width 39 height 39
click at [133, 87] on img at bounding box center [134, 84] width 39 height 39
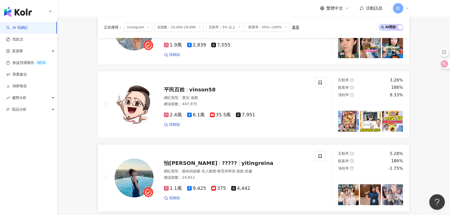
scroll to position [401, 0]
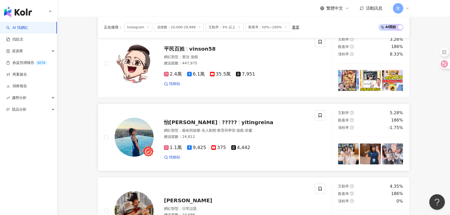
click at [222, 125] on span "?​?​?​?​?​" at bounding box center [229, 122] width 15 height 6
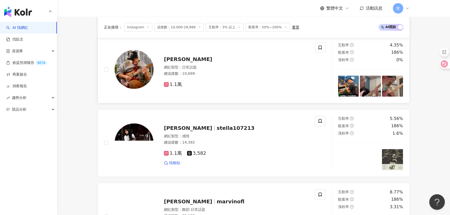
scroll to position [496, 0]
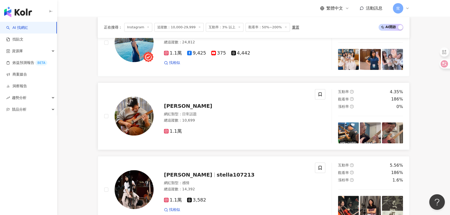
click at [135, 123] on img at bounding box center [134, 116] width 39 height 39
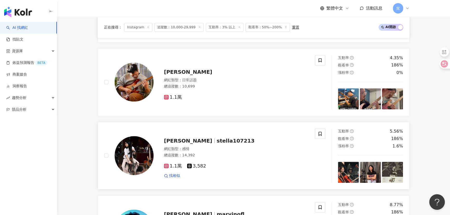
scroll to position [590, 0]
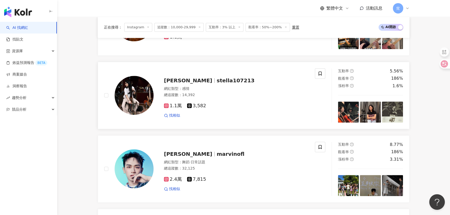
click at [125, 84] on img at bounding box center [134, 95] width 39 height 39
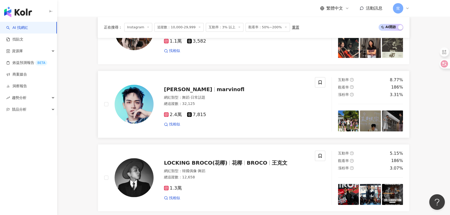
scroll to position [638, 0]
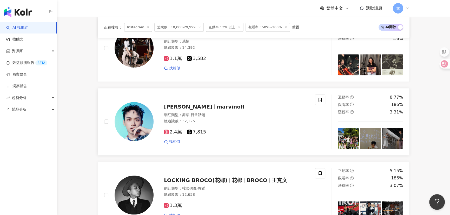
click at [141, 125] on img at bounding box center [134, 121] width 39 height 39
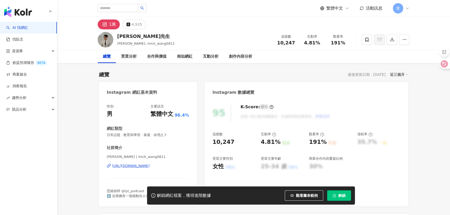
click at [133, 166] on div "https://www.instagram.com/mick_wang0811/" at bounding box center [131, 166] width 38 height 5
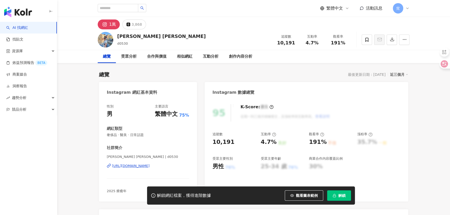
click at [130, 168] on div "[URL][DOMAIN_NAME]" at bounding box center [131, 166] width 38 height 5
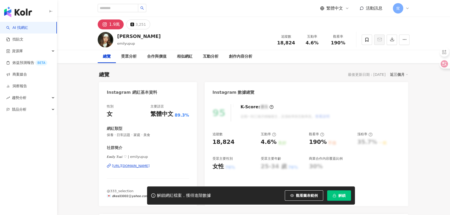
click at [131, 166] on div "[URL][DOMAIN_NAME]" at bounding box center [131, 166] width 38 height 5
click at [148, 167] on div "[URL][DOMAIN_NAME]" at bounding box center [131, 166] width 38 height 5
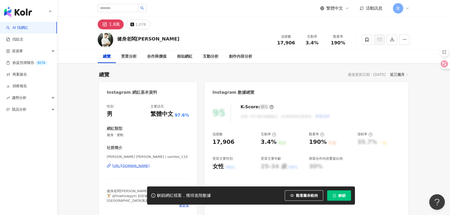
click at [138, 163] on div "Sam Lee | samlee_110 https://www.instagram.com/samlee_110/" at bounding box center [148, 170] width 82 height 30
click at [136, 164] on div "https://www.instagram.com/samlee_110/" at bounding box center [131, 166] width 38 height 5
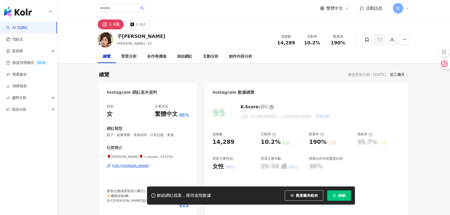
click at [140, 166] on div "[URL][DOMAIN_NAME]" at bounding box center [131, 166] width 38 height 5
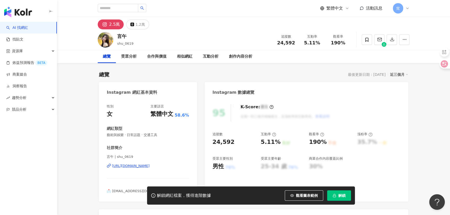
click at [140, 165] on div "[URL][DOMAIN_NAME]" at bounding box center [131, 166] width 38 height 5
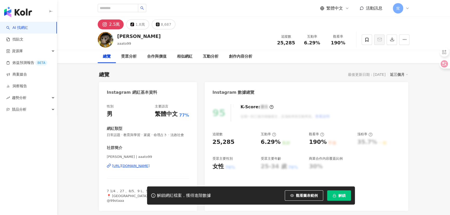
click at [136, 168] on div "[URL][DOMAIN_NAME]" at bounding box center [131, 166] width 38 height 5
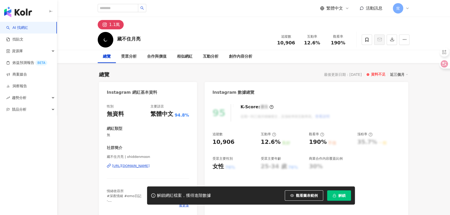
click at [142, 166] on div "[URL][DOMAIN_NAME]" at bounding box center [131, 166] width 38 height 5
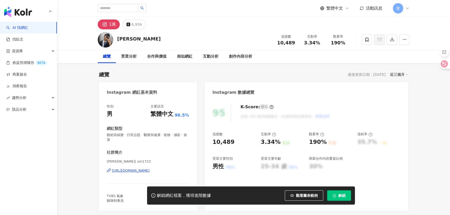
click at [143, 170] on div "https://www.instagram.com/xin1723/" at bounding box center [131, 170] width 38 height 5
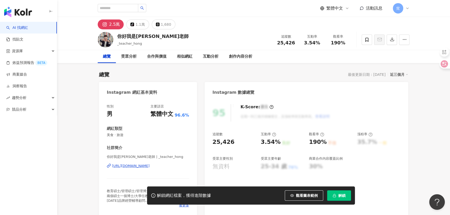
click at [129, 165] on div "[URL][DOMAIN_NAME]" at bounding box center [131, 166] width 38 height 5
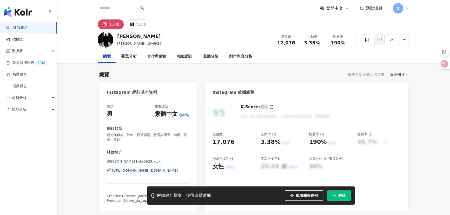
click at [133, 172] on div "[URL][DOMAIN_NAME][DOMAIN_NAME]" at bounding box center [145, 170] width 66 height 5
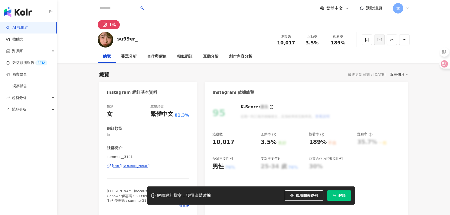
click at [143, 166] on div "https://www.instagram.com/summer__3141/" at bounding box center [131, 166] width 38 height 5
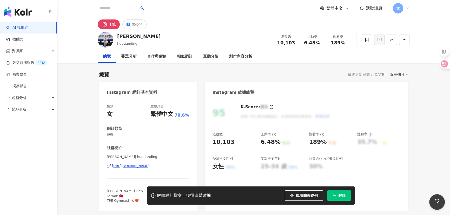
click at [129, 167] on div "https://www.instagram.com/huatianding/" at bounding box center [131, 166] width 38 height 5
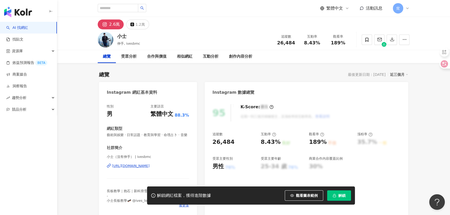
click at [126, 168] on div "https://www.instagram.com/ivesbmc/" at bounding box center [131, 166] width 38 height 5
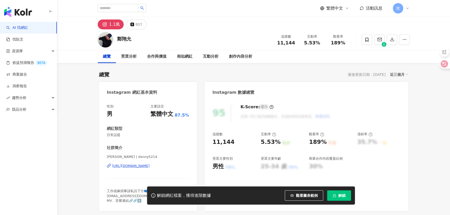
click at [133, 166] on div "https://www.instagram.com/danny5214/" at bounding box center [131, 166] width 38 height 5
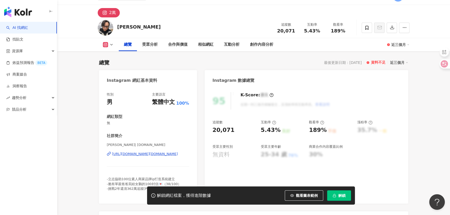
scroll to position [23, 0]
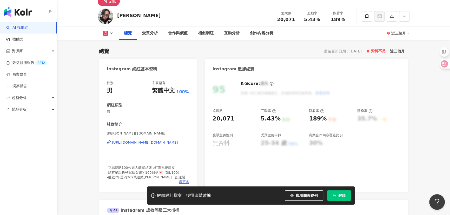
click at [142, 141] on div "[URL][DOMAIN_NAME][DOMAIN_NAME]" at bounding box center [145, 142] width 66 height 5
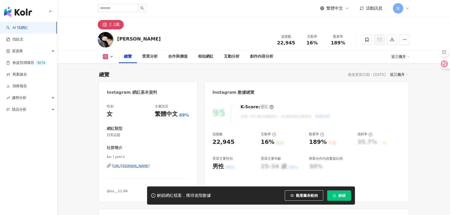
scroll to position [47, 0]
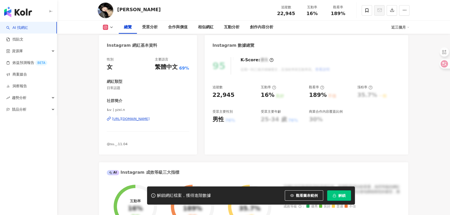
click at [134, 119] on div "https://www.instagram.com/yzxi.n/" at bounding box center [131, 119] width 38 height 5
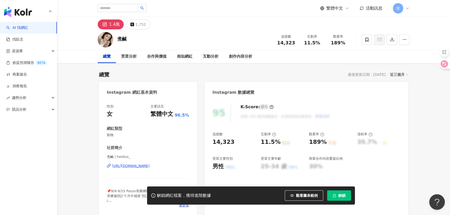
click at [135, 168] on div "https://www.instagram.com/heidizz_/" at bounding box center [131, 166] width 38 height 5
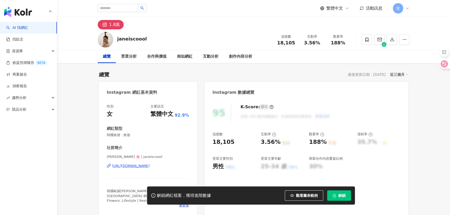
click at [135, 166] on div "[URL][DOMAIN_NAME]" at bounding box center [131, 166] width 38 height 5
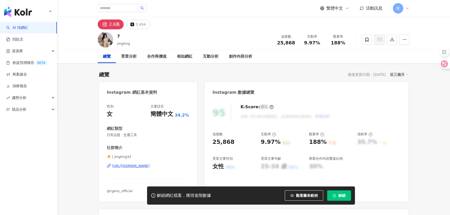
click at [127, 166] on div "[URL][DOMAIN_NAME]" at bounding box center [131, 166] width 38 height 5
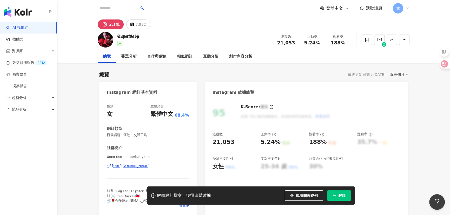
click at [143, 168] on div "https://www.instagram.com/superbabykim/" at bounding box center [131, 166] width 38 height 5
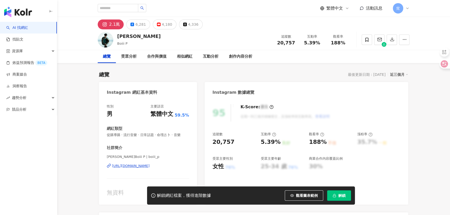
click at [150, 165] on div "https://www.instagram.com/boiii_p/" at bounding box center [131, 166] width 38 height 5
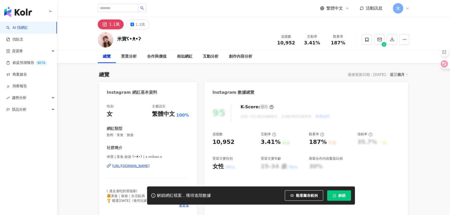
click at [128, 165] on div "https://www.instagram.com/x.mibao.x/" at bounding box center [131, 166] width 38 height 5
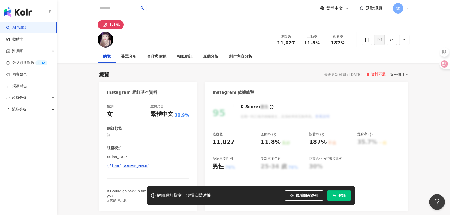
click at [136, 167] on div "https://www.instagram.com/xxlinn_1017/" at bounding box center [131, 166] width 38 height 5
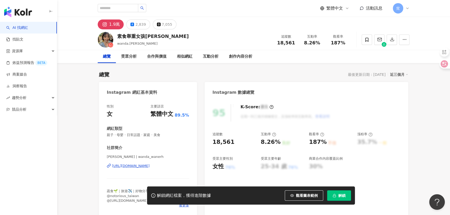
drag, startPoint x: 136, startPoint y: 165, endPoint x: 135, endPoint y: 162, distance: 3.7
click at [136, 165] on div "https://www.instagram.com/wanda_wanerh/" at bounding box center [131, 166] width 38 height 5
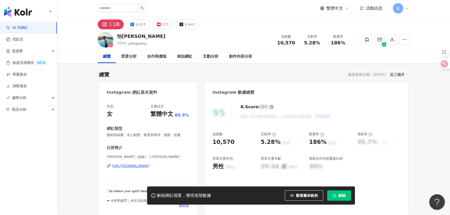
click at [140, 166] on div "https://www.instagram.com/yitingreina/" at bounding box center [131, 166] width 38 height 5
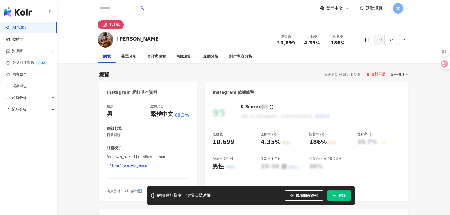
click at [150, 166] on div "https://www.instagram.com/newlifedeadman/" at bounding box center [131, 166] width 38 height 5
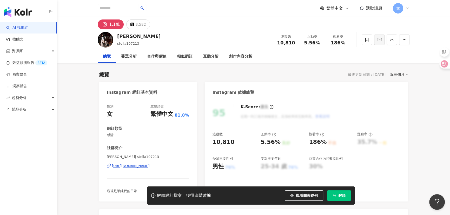
click at [137, 165] on div "https://www.instagram.com/stella107213/" at bounding box center [131, 166] width 38 height 5
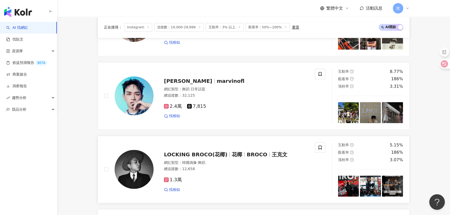
scroll to position [708, 0]
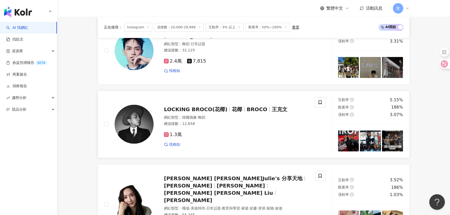
click at [135, 128] on img at bounding box center [134, 124] width 39 height 39
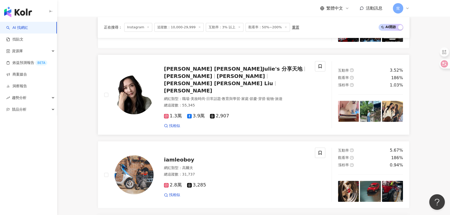
scroll to position [826, 0]
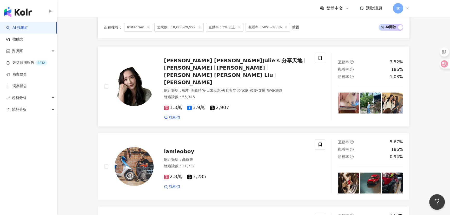
click at [134, 75] on img at bounding box center [134, 86] width 39 height 39
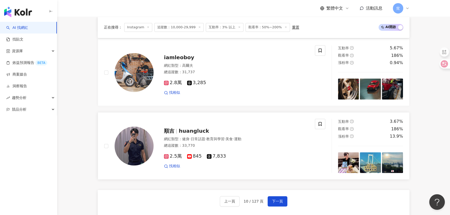
scroll to position [968, 0]
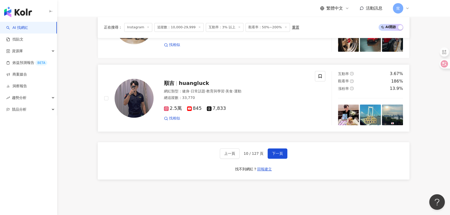
click at [184, 80] on span "huangluck" at bounding box center [194, 83] width 30 height 6
click at [276, 151] on span "下一頁" at bounding box center [277, 153] width 11 height 4
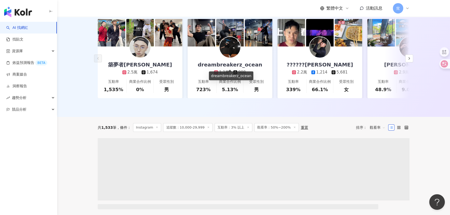
scroll to position [118, 0]
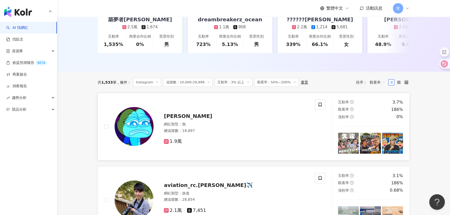
click at [141, 130] on img at bounding box center [134, 126] width 39 height 39
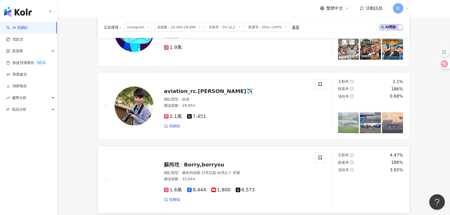
scroll to position [213, 0]
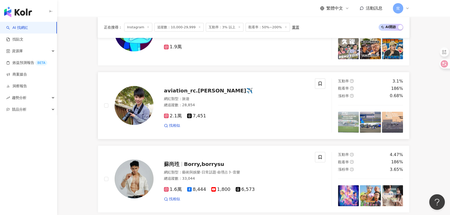
click at [143, 107] on img at bounding box center [134, 105] width 39 height 39
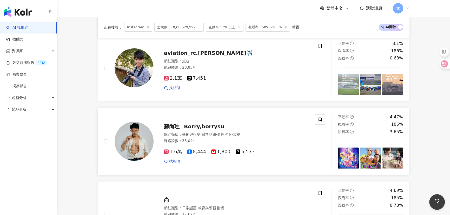
scroll to position [283, 0]
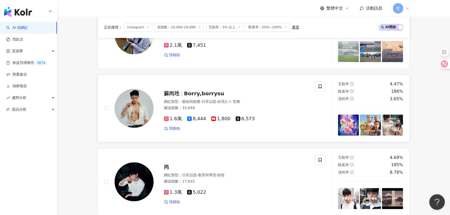
click at [136, 111] on img at bounding box center [134, 108] width 39 height 39
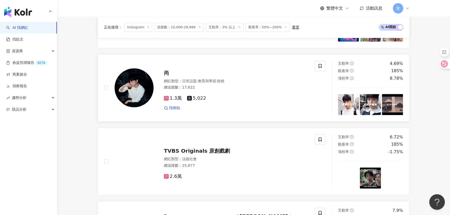
scroll to position [378, 0]
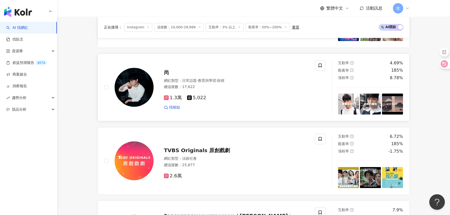
click at [132, 86] on img at bounding box center [134, 87] width 39 height 39
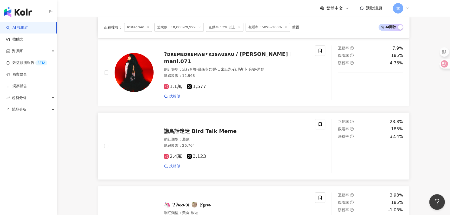
scroll to position [543, 0]
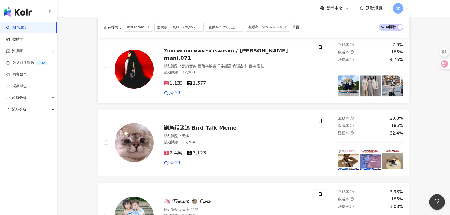
click at [197, 54] on span "?ᴅʀᴇᴍᴇᴅʀᴇᴍᴀɴ•ᴋɪsᴀᴜsᴀᴜ / 曾瑪妮" at bounding box center [226, 51] width 124 height 6
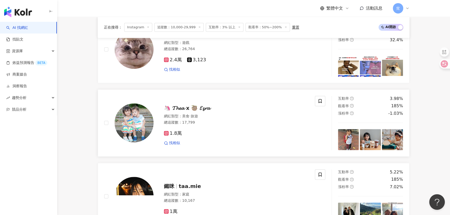
scroll to position [638, 0]
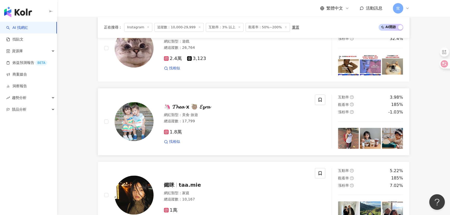
click at [199, 110] on span "🦄 𝓣𝓱𝓮𝓪 x 🦥 𝓔𝔃𝓻𝓪" at bounding box center [187, 107] width 46 height 6
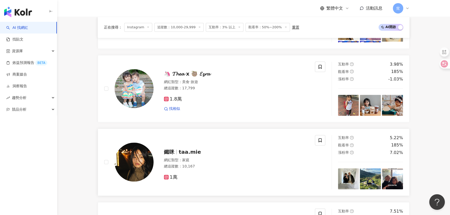
scroll to position [708, 0]
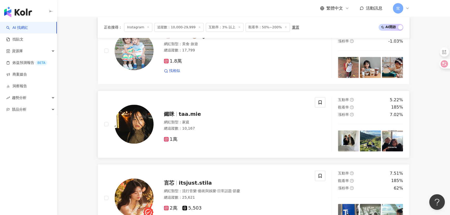
click at [180, 121] on div "鐵咪 taa.mie 網紅類型 ： 家庭 總追蹤數 ： 10,167 1萬" at bounding box center [231, 124] width 155 height 36
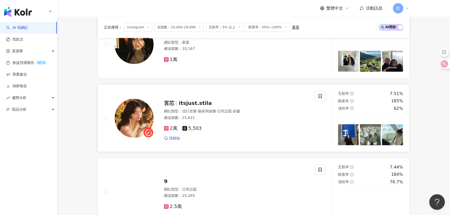
scroll to position [803, 0]
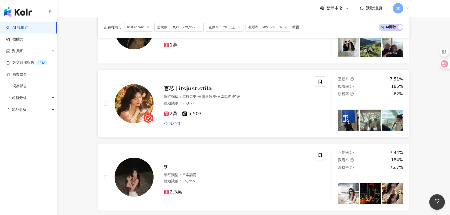
click at [191, 92] on span "itsjust.stila" at bounding box center [195, 88] width 33 height 6
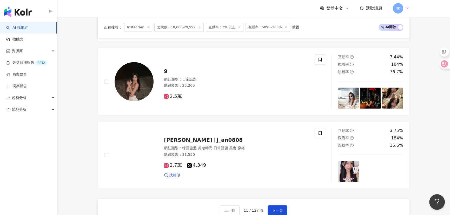
scroll to position [921, 0]
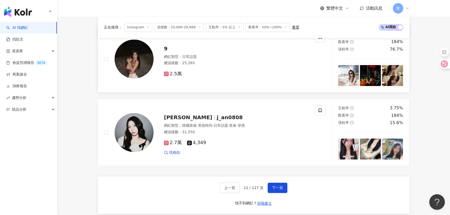
click at [136, 64] on img at bounding box center [134, 58] width 39 height 39
click at [129, 141] on img at bounding box center [134, 132] width 39 height 39
click at [277, 187] on span "下一頁" at bounding box center [277, 188] width 11 height 4
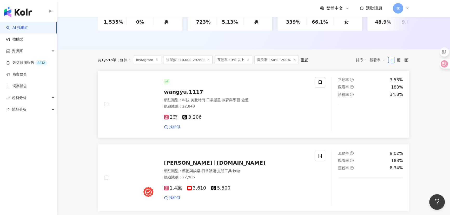
scroll to position [142, 0]
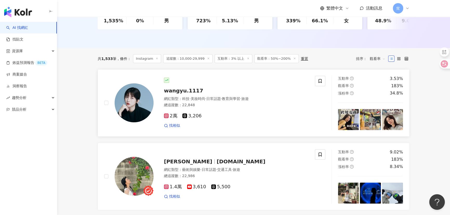
click at [216, 101] on span "日常話題" at bounding box center [213, 99] width 15 height 4
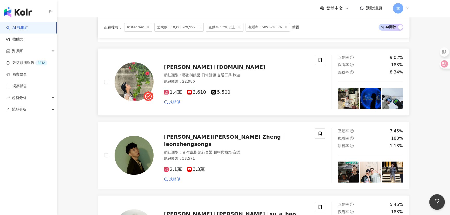
click at [135, 85] on img at bounding box center [134, 81] width 39 height 39
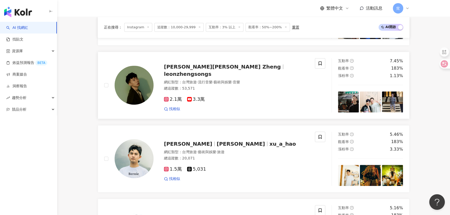
scroll to position [307, 0]
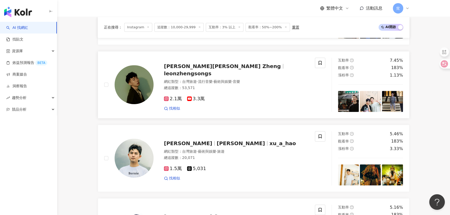
click at [136, 86] on img at bounding box center [134, 84] width 39 height 39
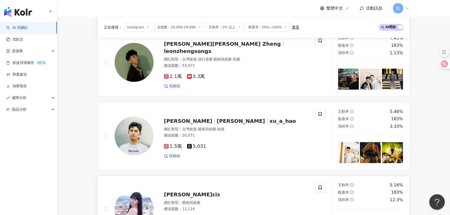
scroll to position [354, 0]
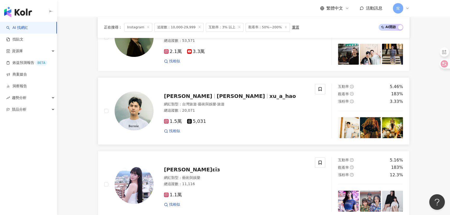
click at [135, 112] on img at bounding box center [134, 110] width 39 height 39
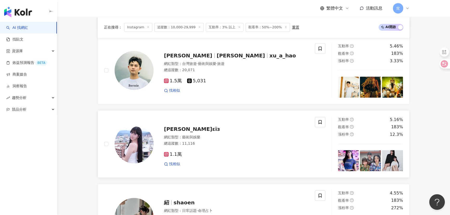
scroll to position [401, 0]
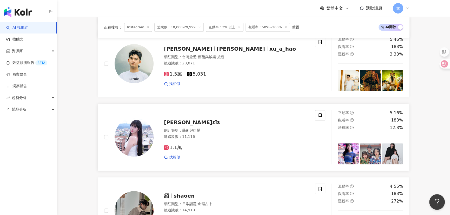
click at [133, 137] on img at bounding box center [134, 137] width 39 height 39
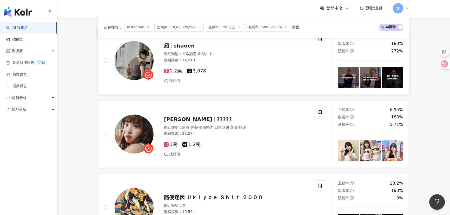
scroll to position [543, 0]
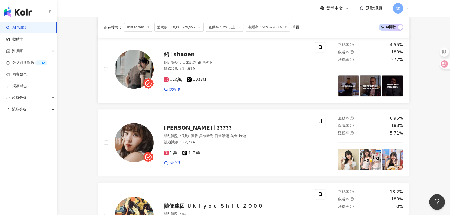
click at [137, 66] on img at bounding box center [134, 69] width 39 height 39
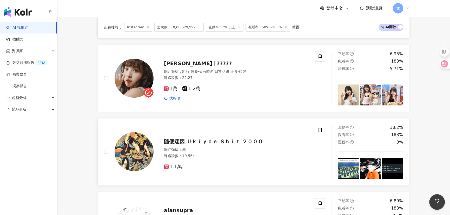
scroll to position [614, 0]
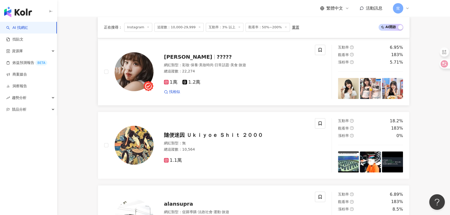
click at [127, 65] on img at bounding box center [134, 71] width 39 height 39
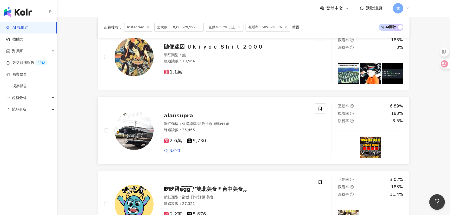
scroll to position [708, 0]
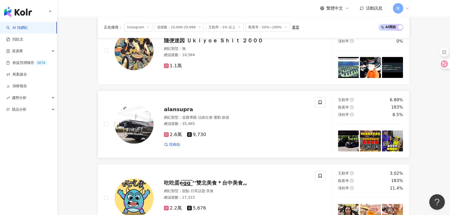
click at [140, 134] on img at bounding box center [134, 124] width 39 height 39
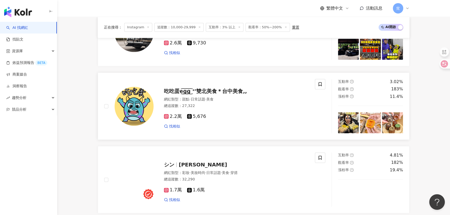
scroll to position [874, 0]
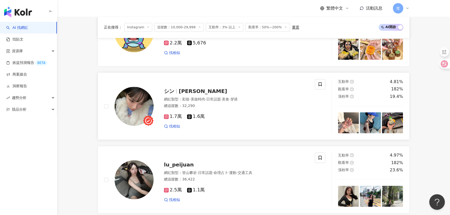
click at [129, 107] on img at bounding box center [134, 106] width 39 height 39
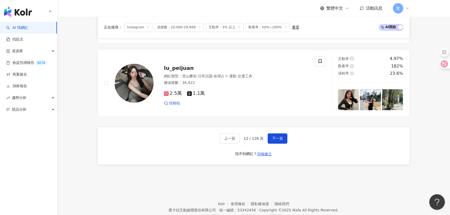
scroll to position [992, 0]
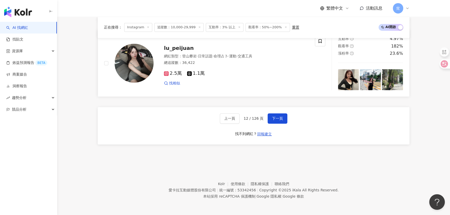
click at [143, 62] on img at bounding box center [134, 63] width 39 height 39
click at [277, 121] on span "下一頁" at bounding box center [277, 118] width 11 height 4
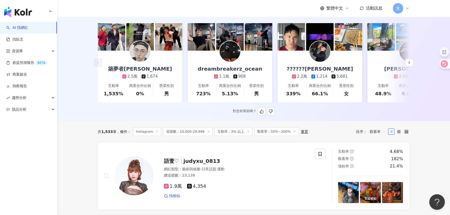
scroll to position [94, 0]
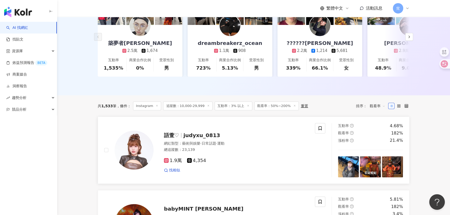
click at [194, 138] on span "judyxu_0813" at bounding box center [201, 135] width 37 height 6
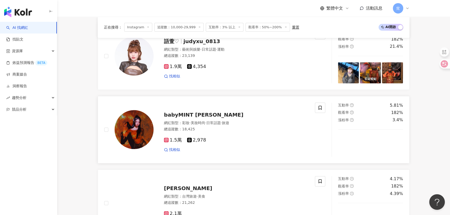
scroll to position [189, 0]
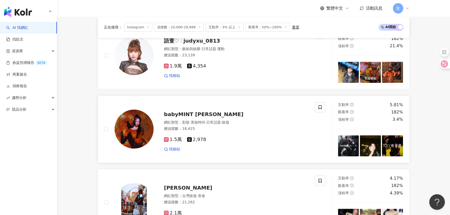
click at [187, 116] on span "babyMINT Vikky 韋喬薺" at bounding box center [204, 114] width 80 height 6
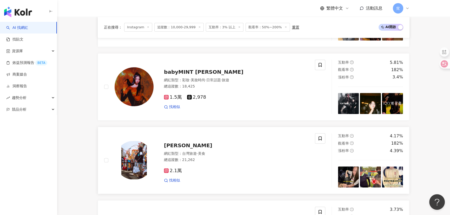
scroll to position [283, 0]
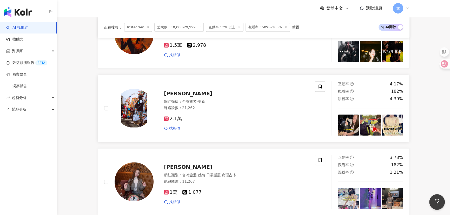
click at [171, 97] on span "林梓晴" at bounding box center [188, 93] width 48 height 6
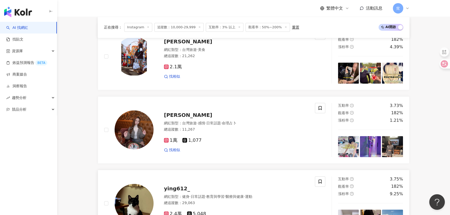
scroll to position [401, 0]
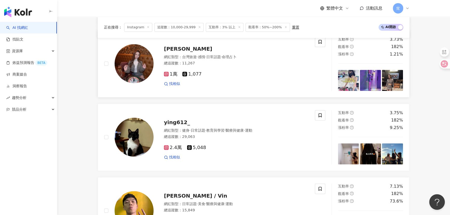
click at [138, 68] on img at bounding box center [134, 63] width 39 height 39
click at [180, 125] on span "ying612_" at bounding box center [177, 122] width 26 height 6
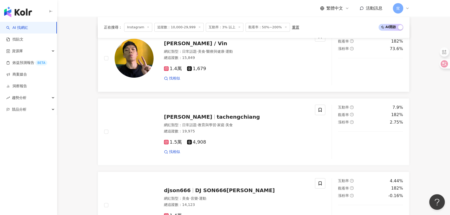
scroll to position [543, 0]
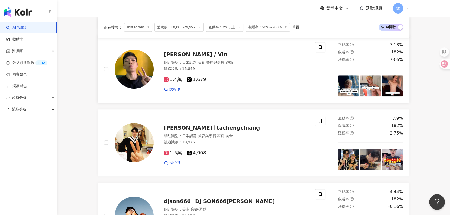
click at [122, 73] on img at bounding box center [134, 69] width 39 height 39
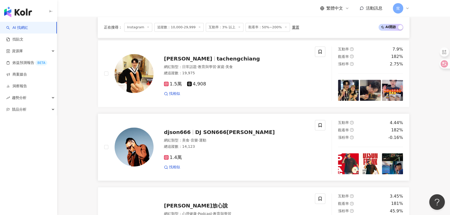
scroll to position [590, 0]
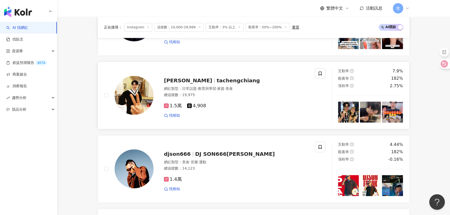
click at [136, 100] on img at bounding box center [134, 95] width 39 height 39
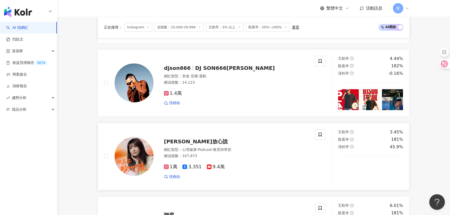
scroll to position [685, 0]
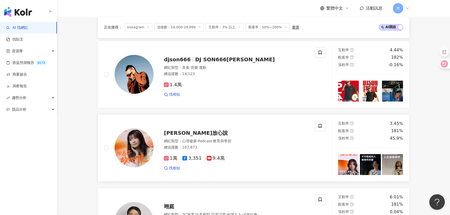
click at [135, 149] on img at bounding box center [134, 147] width 39 height 39
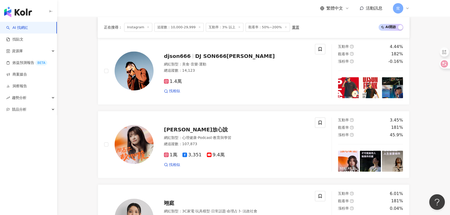
scroll to position [779, 0]
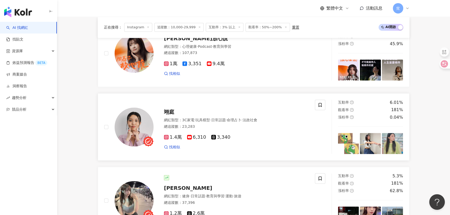
click at [129, 129] on img at bounding box center [134, 127] width 39 height 39
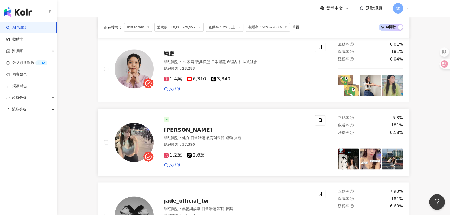
scroll to position [874, 0]
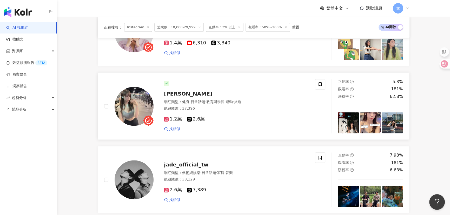
click at [138, 110] on img at bounding box center [134, 106] width 39 height 39
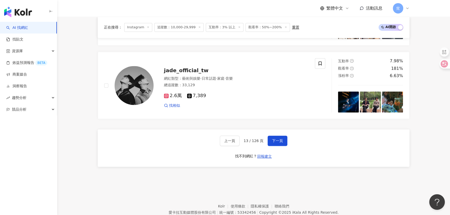
scroll to position [968, 0]
click at [133, 87] on img at bounding box center [134, 85] width 39 height 39
click at [275, 138] on button "下一頁" at bounding box center [278, 140] width 20 height 10
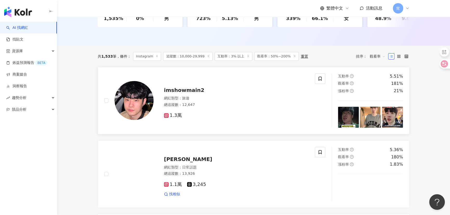
scroll to position [142, 0]
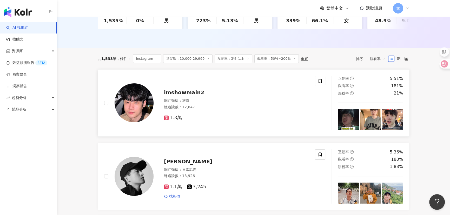
click at [174, 101] on div "imshowmain2 網紅類型 ： 旅遊 總追蹤數 ： 12,647 1.3萬" at bounding box center [231, 103] width 155 height 36
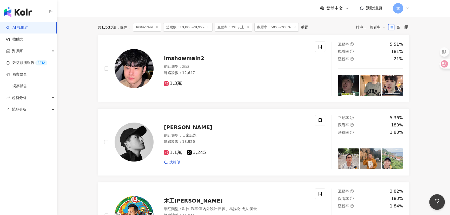
scroll to position [213, 0]
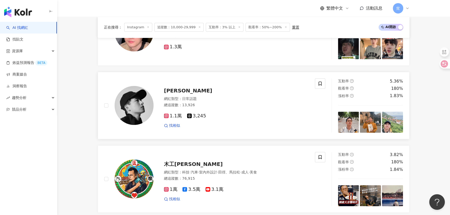
click at [138, 107] on img at bounding box center [134, 105] width 39 height 39
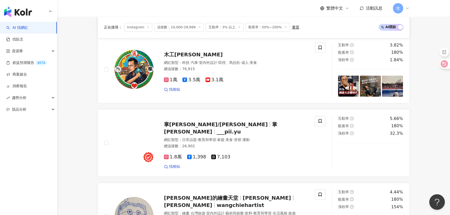
scroll to position [330, 0]
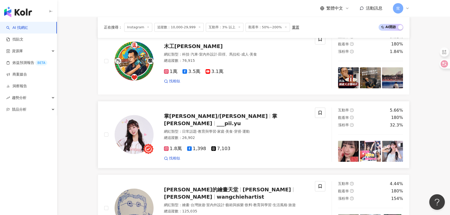
click at [133, 140] on img at bounding box center [134, 134] width 39 height 39
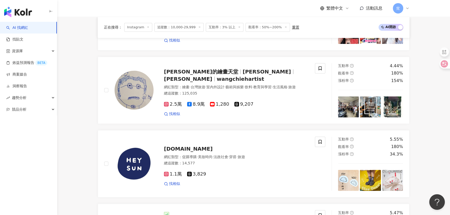
scroll to position [449, 0]
click at [140, 100] on img at bounding box center [134, 89] width 39 height 39
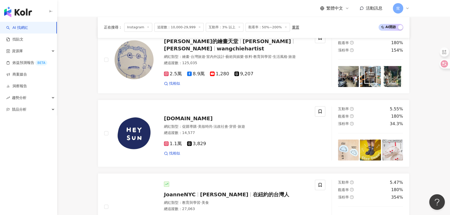
scroll to position [543, 0]
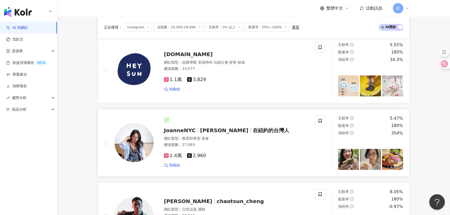
click at [127, 147] on img at bounding box center [134, 142] width 39 height 39
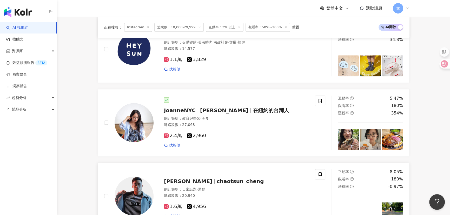
scroll to position [638, 0]
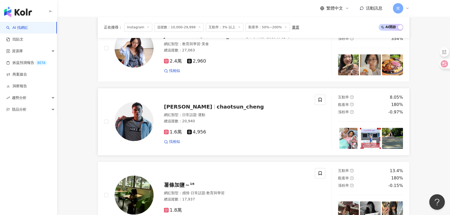
click at [140, 123] on img at bounding box center [134, 121] width 39 height 39
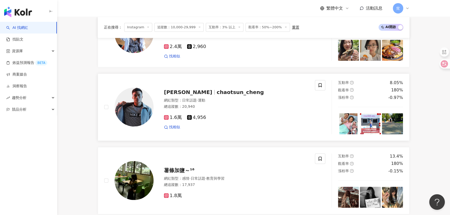
scroll to position [708, 0]
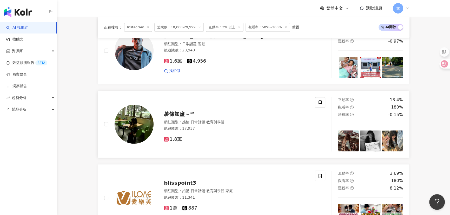
click at [122, 123] on img at bounding box center [134, 124] width 39 height 39
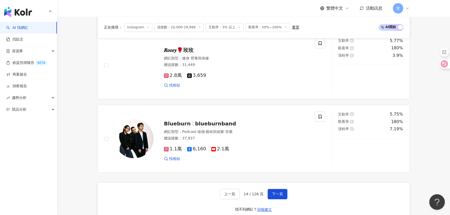
scroll to position [921, 0]
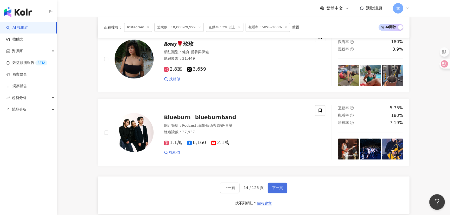
click at [282, 190] on span "下一頁" at bounding box center [277, 188] width 11 height 4
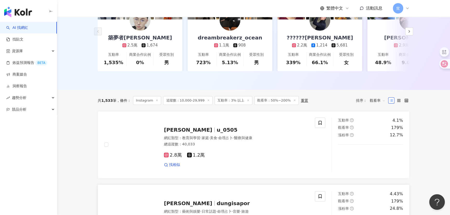
scroll to position [165, 0]
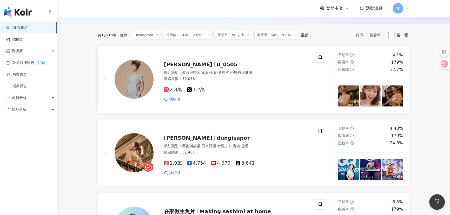
click at [138, 79] on img at bounding box center [134, 79] width 39 height 39
click at [217, 141] on span "dungisapor" at bounding box center [233, 138] width 33 height 6
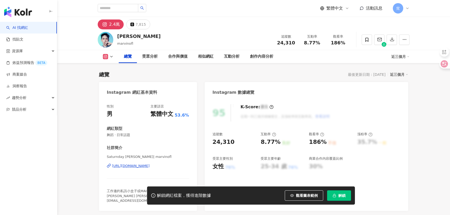
click at [141, 167] on div "[URL][DOMAIN_NAME]" at bounding box center [131, 166] width 38 height 5
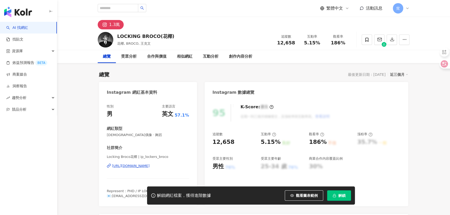
click at [143, 166] on div "https://www.instagram.com/ip_lockers_broco/" at bounding box center [131, 166] width 38 height 5
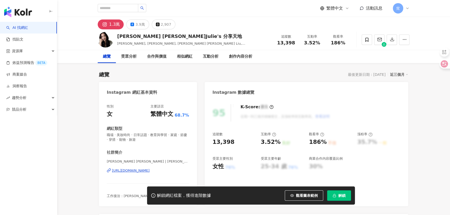
click at [124, 169] on div "https://www.instagram.com/julielizaliu/" at bounding box center [131, 170] width 38 height 5
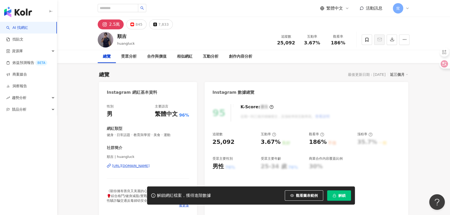
click at [143, 166] on div "[URL][DOMAIN_NAME]" at bounding box center [131, 166] width 38 height 5
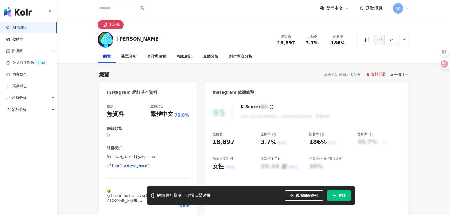
click at [145, 167] on div "https://www.instagram.com/yanpooon/" at bounding box center [131, 166] width 38 height 5
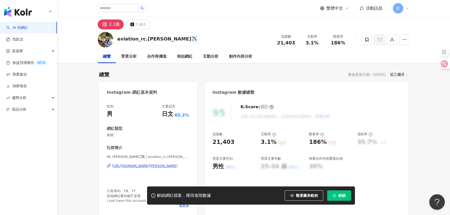
click at [131, 166] on div "https://www.instagram.com/aviation_rc.andy/" at bounding box center [145, 166] width 66 height 5
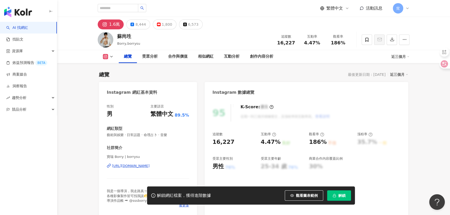
click at [129, 166] on div "https://www.instagram.com/borrysu/" at bounding box center [131, 166] width 38 height 5
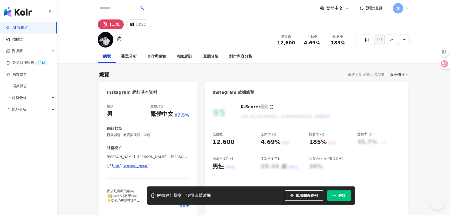
click at [138, 165] on div "https://www.instagram.com/shaosuan/" at bounding box center [131, 166] width 38 height 5
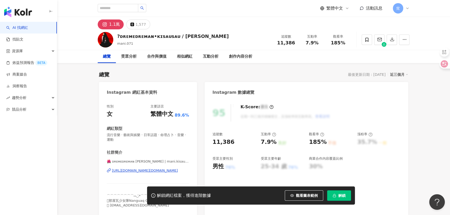
click at [145, 173] on div "[URL][DOMAIN_NAME][DOMAIN_NAME]" at bounding box center [145, 170] width 66 height 5
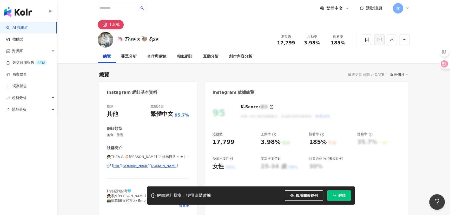
click at [141, 165] on div "https://www.instagram.com/babie.thea.ezra/" at bounding box center [145, 166] width 66 height 5
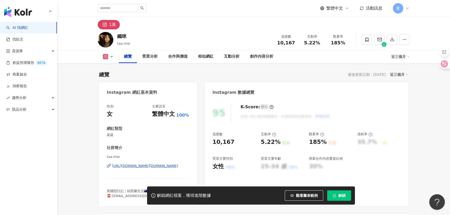
click at [138, 168] on div "[URL][DOMAIN_NAME][DOMAIN_NAME]" at bounding box center [145, 166] width 66 height 5
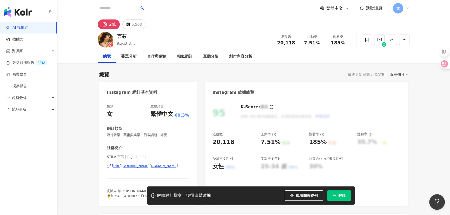
click at [153, 164] on div "https://www.instagram.com/itsjust.stila/" at bounding box center [145, 166] width 66 height 5
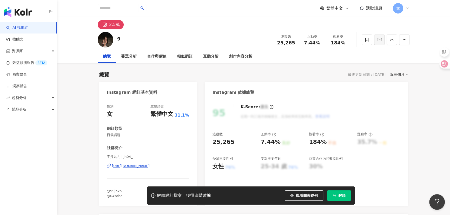
click at [137, 166] on div "[URL][DOMAIN_NAME]" at bounding box center [131, 166] width 38 height 5
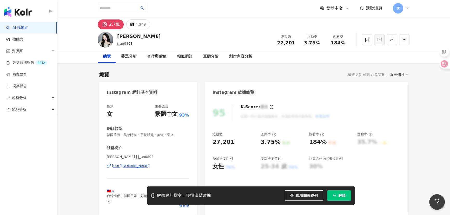
click at [131, 166] on div "[URL][DOMAIN_NAME]" at bounding box center [131, 166] width 38 height 5
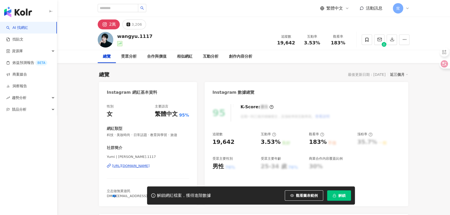
click at [135, 166] on div "https://www.instagram.com/wangyu.1117/" at bounding box center [131, 166] width 38 height 5
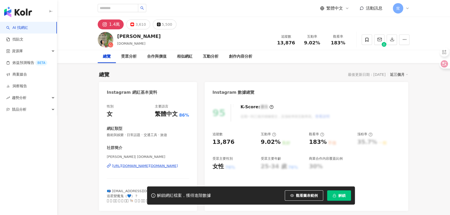
drag, startPoint x: 163, startPoint y: 86, endPoint x: 139, endPoint y: 167, distance: 83.9
click at [139, 167] on div "https://www.instagram.com/hai.tw/" at bounding box center [145, 166] width 66 height 5
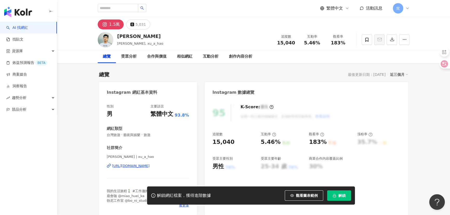
click at [142, 167] on div "[URL][DOMAIN_NAME]" at bounding box center [131, 166] width 38 height 5
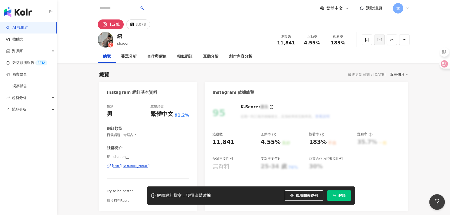
click at [130, 167] on div "https://www.instagram.com/shaoen__/" at bounding box center [131, 166] width 38 height 5
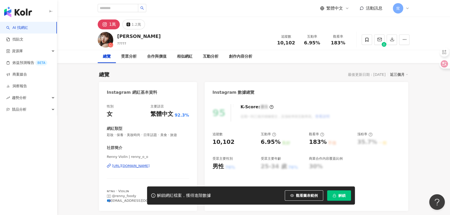
click at [135, 166] on div "https://www.instagram.com/renny_o_o/" at bounding box center [131, 166] width 38 height 5
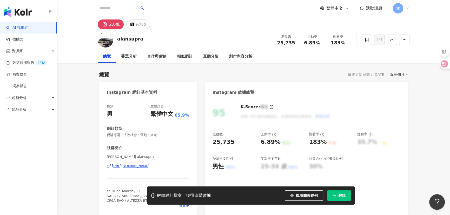
click at [140, 166] on div "https://www.instagram.com/alansupra/" at bounding box center [131, 166] width 38 height 5
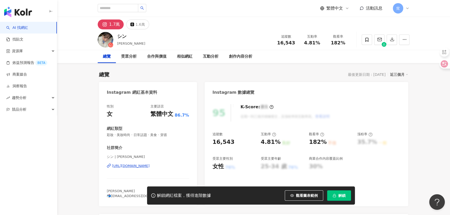
click at [150, 168] on div "[URL][DOMAIN_NAME]" at bounding box center [131, 166] width 38 height 5
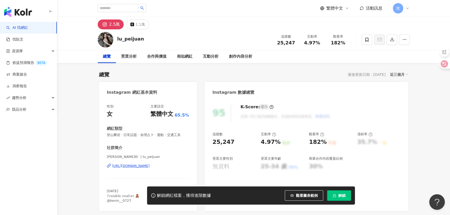
click at [131, 164] on div "[URL][DOMAIN_NAME]" at bounding box center [131, 166] width 38 height 5
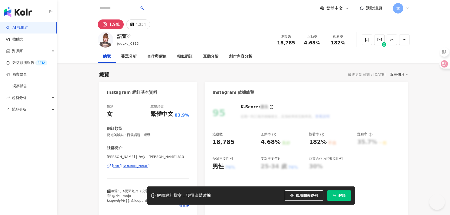
click at [124, 164] on div "[URL][DOMAIN_NAME]" at bounding box center [131, 166] width 38 height 5
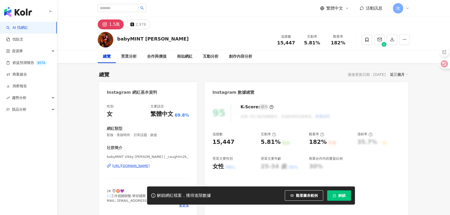
click at [123, 168] on div "https://www.instagram.com/_caughtin2k_/" at bounding box center [131, 166] width 38 height 5
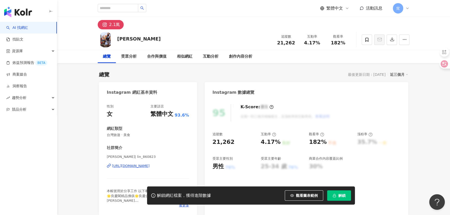
drag, startPoint x: 140, startPoint y: 166, endPoint x: 138, endPoint y: 165, distance: 2.7
click at [140, 166] on div "[URL][DOMAIN_NAME]" at bounding box center [131, 166] width 38 height 5
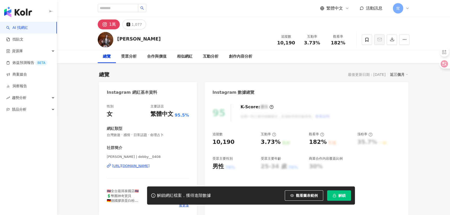
click at [153, 163] on div "林小閔 | debby__0408 https://www.instagram.com/debby__0408/" at bounding box center [148, 170] width 82 height 30
click at [150, 165] on div "https://www.instagram.com/debby__0408/" at bounding box center [131, 166] width 38 height 5
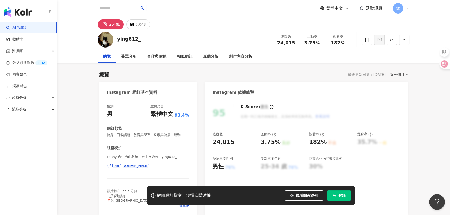
click at [134, 165] on div "[URL][DOMAIN_NAME]" at bounding box center [131, 166] width 38 height 5
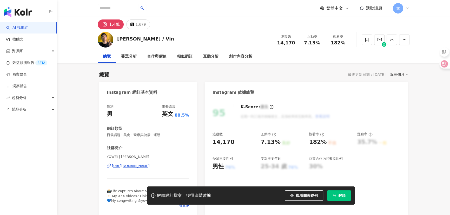
click at [130, 167] on div "https://www.instagram.com/shigureyuki/" at bounding box center [131, 166] width 38 height 5
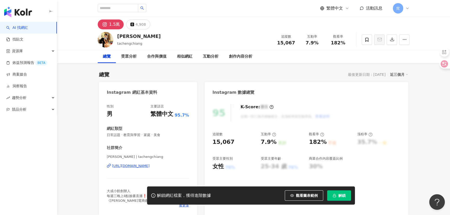
click at [143, 166] on div "https://www.instagram.com/tachengchiang/" at bounding box center [131, 166] width 38 height 5
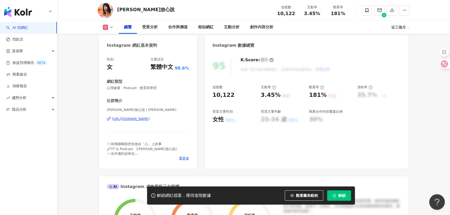
click at [150, 120] on div "https://www.instagram.com/muerstalk/" at bounding box center [131, 119] width 38 height 5
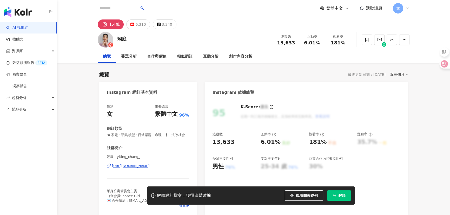
click at [135, 168] on div "https://www.instagram.com/yiting_chang_/" at bounding box center [131, 166] width 38 height 5
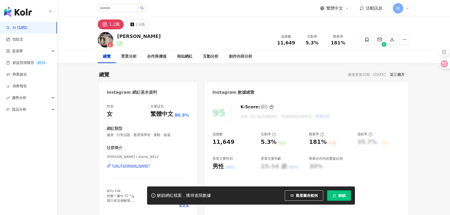
drag, startPoint x: 124, startPoint y: 113, endPoint x: 124, endPoint y: 167, distance: 53.5
click at [124, 168] on div "https://www.instagram.com/elaine_8812/" at bounding box center [131, 166] width 38 height 5
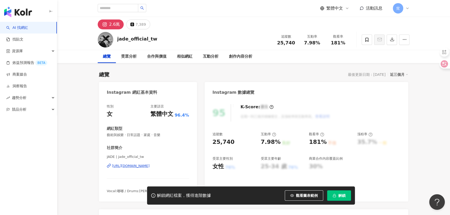
click at [142, 166] on div "https://www.instagram.com/jade_official_tw/" at bounding box center [131, 166] width 38 height 5
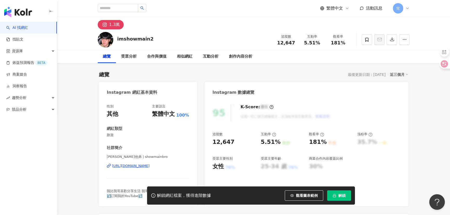
click at [150, 165] on div "https://www.instagram.com/showmainbro/" at bounding box center [131, 166] width 38 height 5
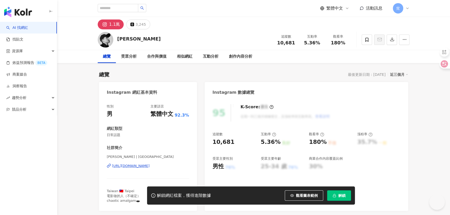
click at [130, 164] on div "https://www.instagram.com/jiangmengru/" at bounding box center [131, 166] width 38 height 5
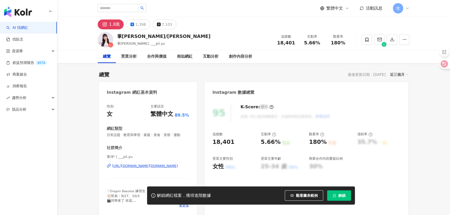
click at [136, 168] on div "https://www.instagram.com/___pii.yu/" at bounding box center [145, 166] width 66 height 5
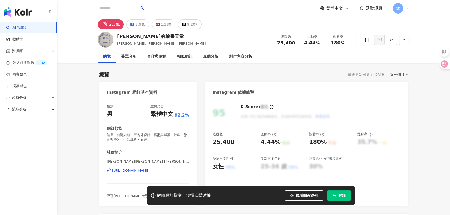
click at [136, 171] on div "[URL][DOMAIN_NAME]" at bounding box center [131, 170] width 38 height 5
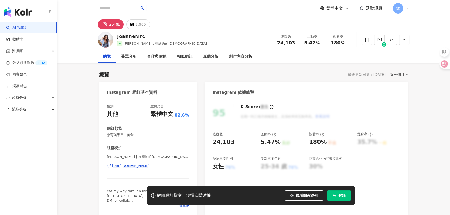
click at [141, 168] on div "https://www.instagram.com/joannekyc/" at bounding box center [131, 166] width 38 height 5
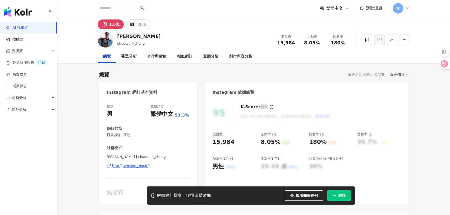
click at [150, 166] on div "https://www.instagram.com/chaotsun_cheng/" at bounding box center [131, 166] width 38 height 5
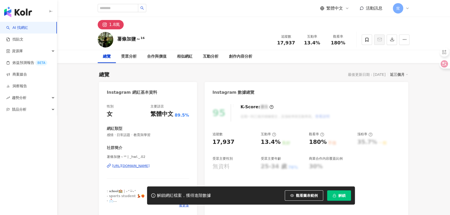
click at [144, 166] on div "https://www.instagram.com/_hwl._.02/" at bounding box center [131, 166] width 38 height 5
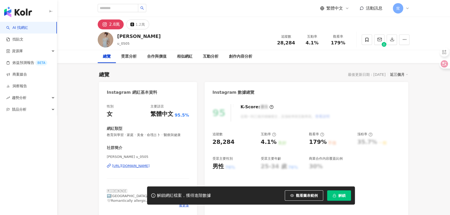
click at [134, 164] on div "https://www.instagram.com/u_0505/" at bounding box center [131, 166] width 38 height 5
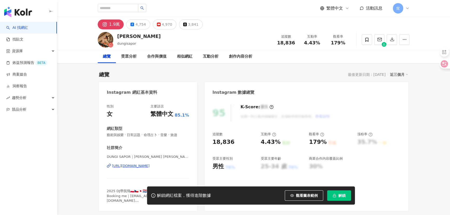
click at [126, 167] on div "[URL][DOMAIN_NAME]" at bounding box center [131, 166] width 38 height 5
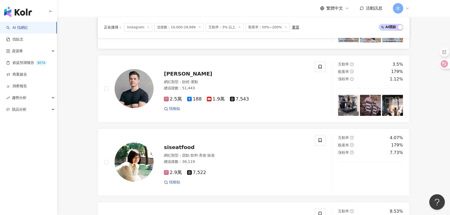
scroll to position [378, 0]
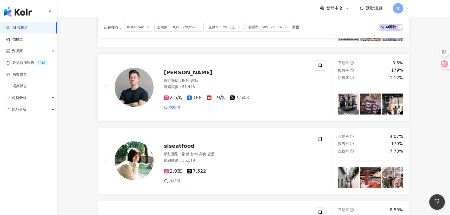
click at [186, 76] on span "[PERSON_NAME]" at bounding box center [188, 72] width 48 height 6
click at [132, 167] on img at bounding box center [134, 160] width 39 height 39
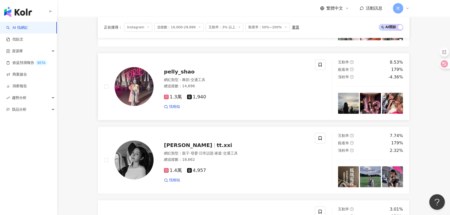
scroll to position [543, 0]
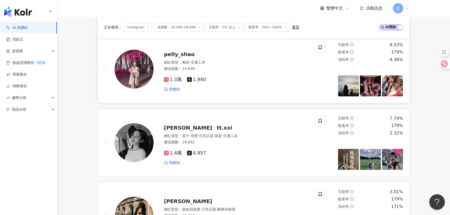
click at [133, 63] on img at bounding box center [134, 69] width 39 height 39
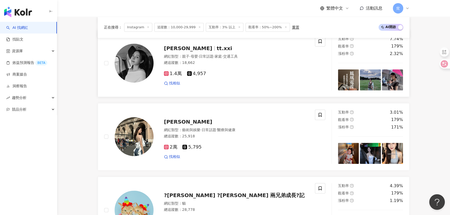
scroll to position [614, 0]
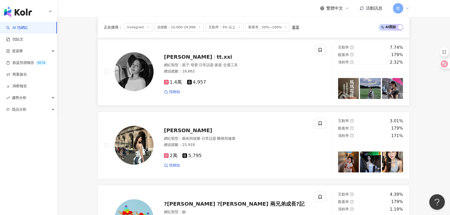
click at [140, 77] on img at bounding box center [134, 71] width 39 height 39
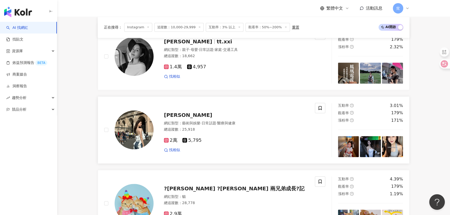
scroll to position [638, 0]
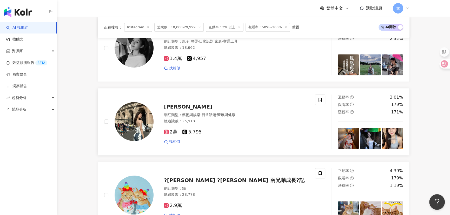
click at [134, 121] on img at bounding box center [134, 121] width 39 height 39
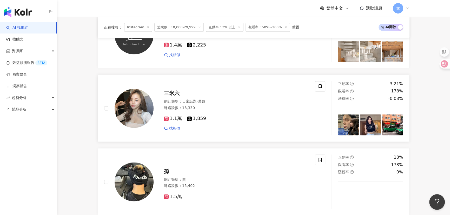
scroll to position [874, 0]
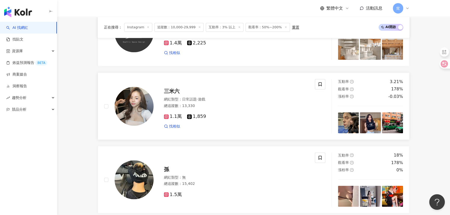
click at [174, 93] on span "三米六" at bounding box center [172, 91] width 16 height 6
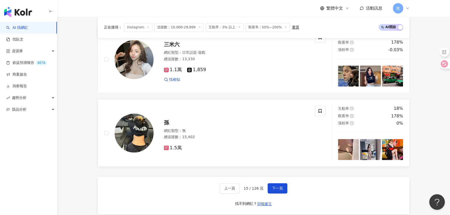
scroll to position [921, 0]
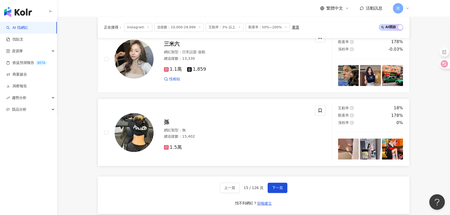
click at [135, 141] on img at bounding box center [134, 132] width 39 height 39
click at [282, 190] on span "下一頁" at bounding box center [277, 188] width 11 height 4
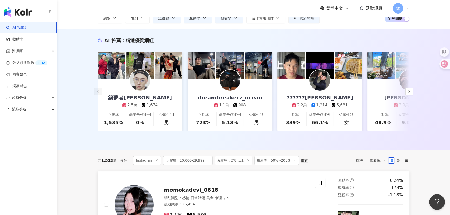
scroll to position [118, 0]
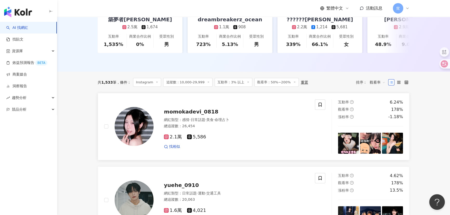
click at [135, 134] on img at bounding box center [134, 126] width 39 height 39
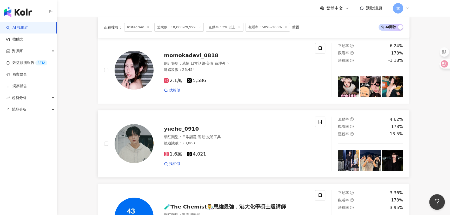
scroll to position [189, 0]
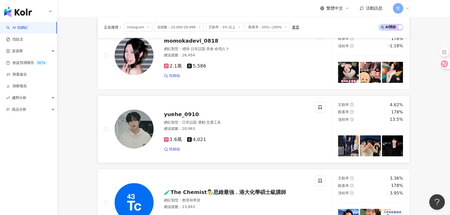
click at [133, 135] on img at bounding box center [134, 129] width 39 height 39
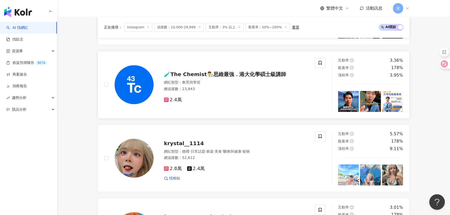
click at [210, 77] on span "🧪The Chemist👨‍🔬思維最強．港大化學碩士級講師" at bounding box center [225, 74] width 122 height 6
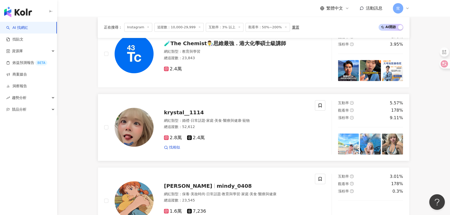
scroll to position [378, 0]
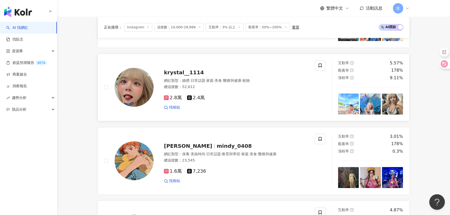
click at [131, 89] on img at bounding box center [134, 87] width 39 height 39
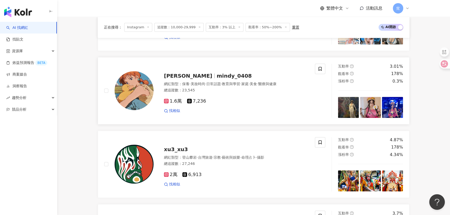
scroll to position [449, 0]
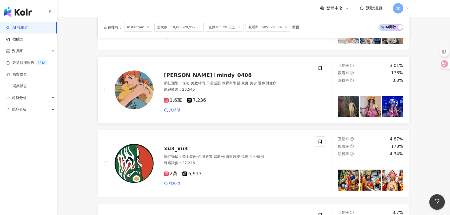
click at [217, 78] on span "mindy_0408" at bounding box center [234, 75] width 35 height 6
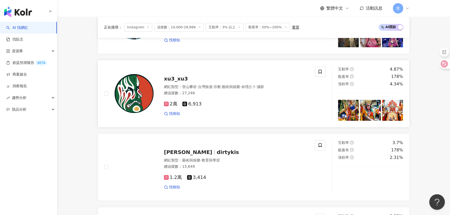
scroll to position [520, 0]
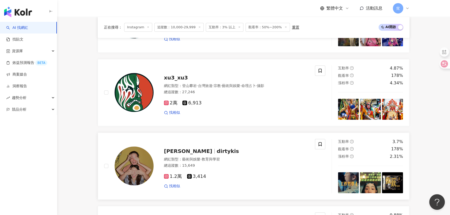
click at [130, 171] on img at bounding box center [134, 166] width 39 height 39
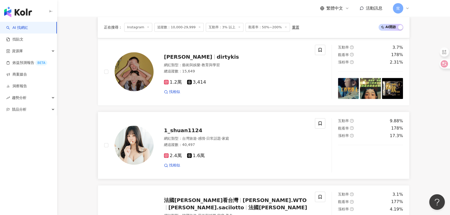
scroll to position [685, 0]
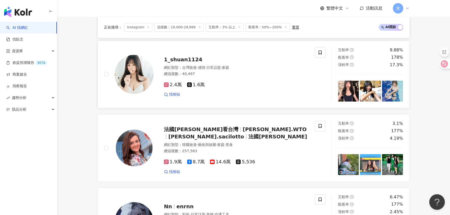
click at [129, 72] on img at bounding box center [134, 74] width 39 height 39
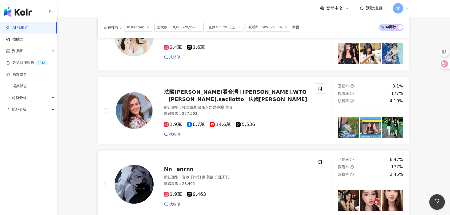
scroll to position [779, 0]
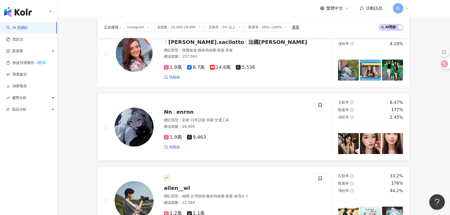
click at [182, 115] on span "enrnn" at bounding box center [184, 112] width 17 height 6
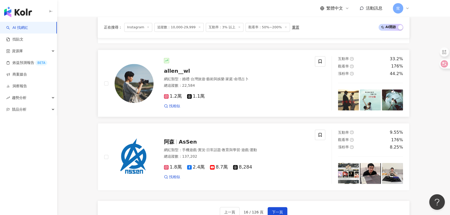
scroll to position [897, 0]
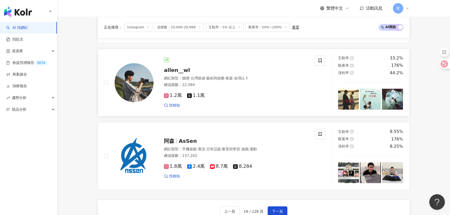
click at [179, 73] on span "allen__wl" at bounding box center [177, 70] width 26 height 6
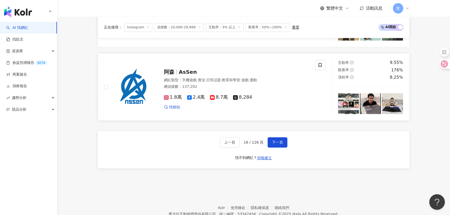
scroll to position [968, 0]
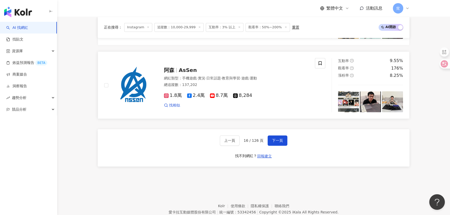
click at [130, 77] on img at bounding box center [134, 85] width 39 height 39
click at [278, 142] on span "下一頁" at bounding box center [277, 140] width 11 height 4
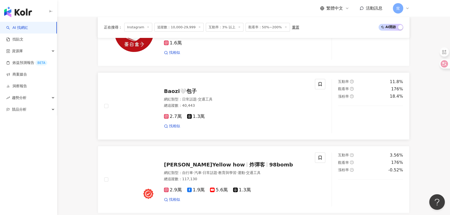
scroll to position [213, 0]
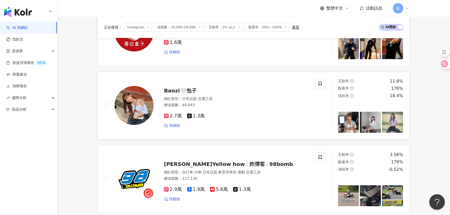
click at [185, 93] on span "Baozi🤍包子" at bounding box center [180, 91] width 33 height 6
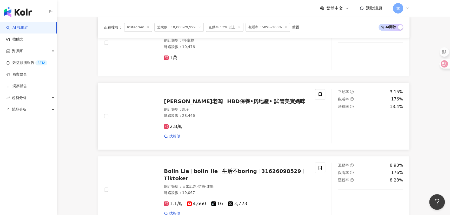
scroll to position [425, 0]
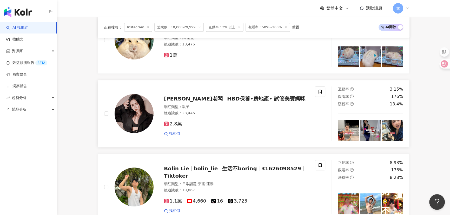
click at [227, 102] on span "HBD保養•房地產• 試管美寶媽咪" at bounding box center [266, 99] width 78 height 6
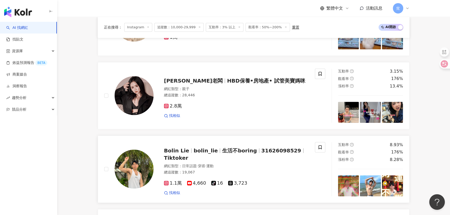
scroll to position [496, 0]
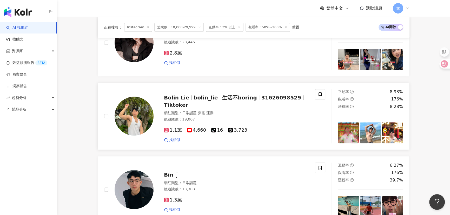
click at [222, 101] on span "生活不boring" at bounding box center [239, 98] width 35 height 6
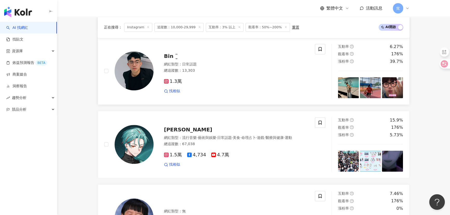
scroll to position [567, 0]
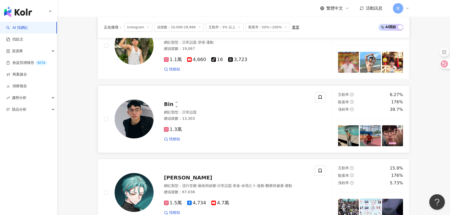
click at [134, 117] on img at bounding box center [134, 119] width 39 height 39
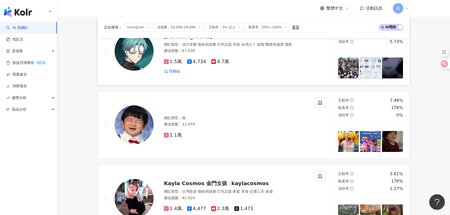
scroll to position [708, 0]
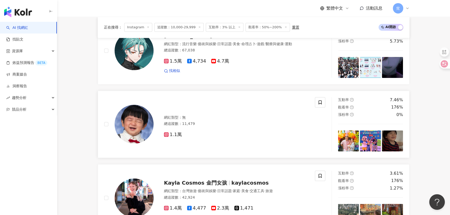
click at [138, 127] on img at bounding box center [134, 124] width 39 height 39
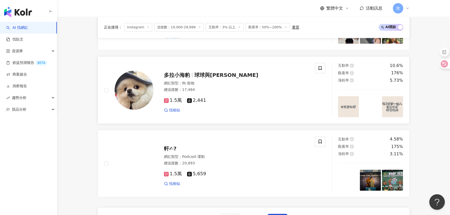
scroll to position [945, 0]
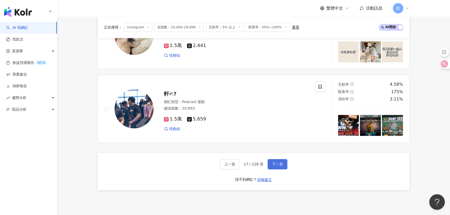
click at [275, 166] on span "下一頁" at bounding box center [277, 164] width 11 height 4
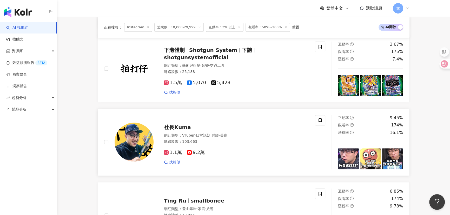
scroll to position [472, 0]
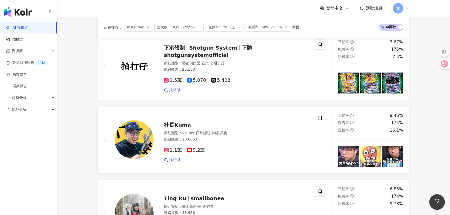
click at [182, 128] on span "社長Kuma" at bounding box center [177, 125] width 27 height 6
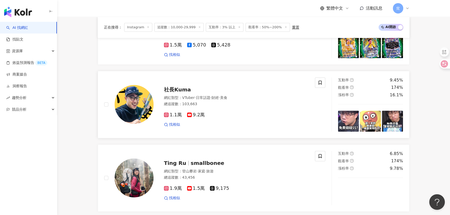
scroll to position [567, 0]
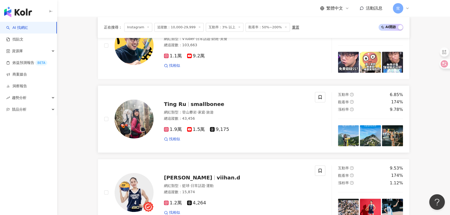
click at [187, 104] on span "Ting Ru" at bounding box center [177, 104] width 27 height 6
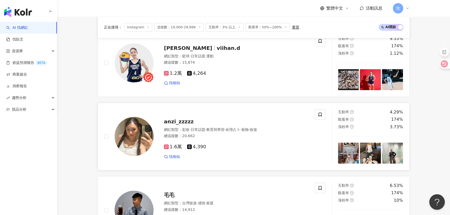
scroll to position [685, 0]
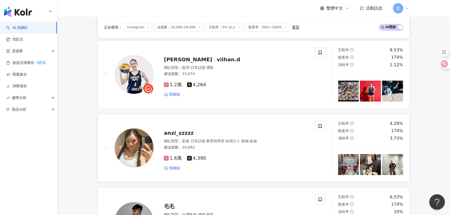
click at [181, 134] on span "anzi_zzzzz" at bounding box center [179, 133] width 30 height 6
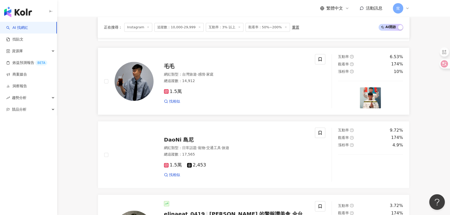
scroll to position [826, 0]
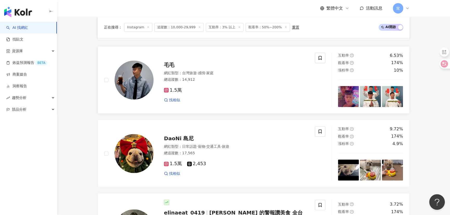
click at [125, 79] on img at bounding box center [134, 80] width 39 height 39
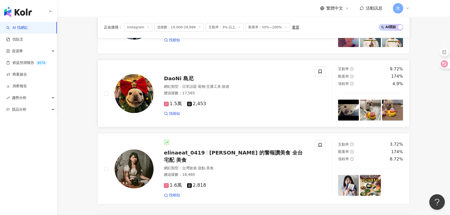
scroll to position [897, 0]
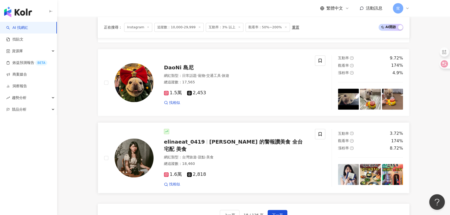
click at [137, 167] on img at bounding box center [134, 157] width 39 height 39
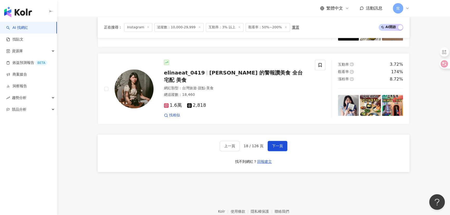
scroll to position [968, 0]
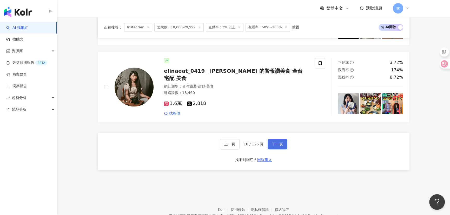
click at [276, 142] on span "下一頁" at bounding box center [277, 144] width 11 height 4
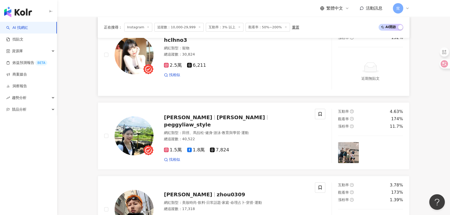
scroll to position [189, 0]
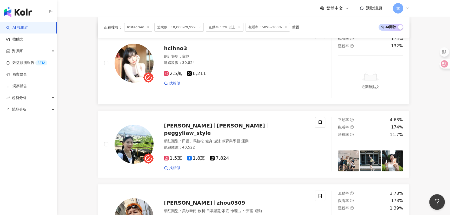
click at [135, 61] on img at bounding box center [134, 63] width 39 height 39
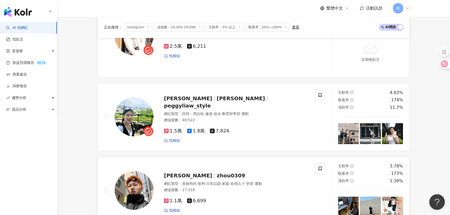
scroll to position [283, 0]
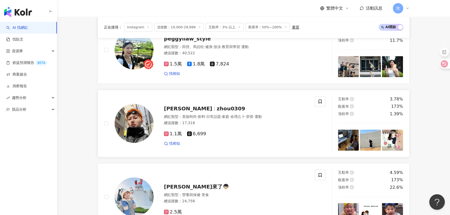
click at [217, 111] on span "zhou0309" at bounding box center [231, 108] width 29 height 6
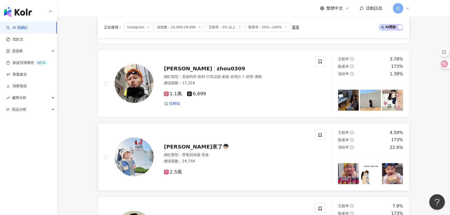
scroll to position [378, 0]
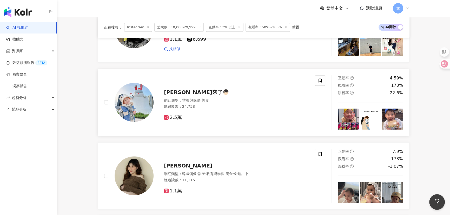
click at [122, 102] on img at bounding box center [134, 102] width 39 height 39
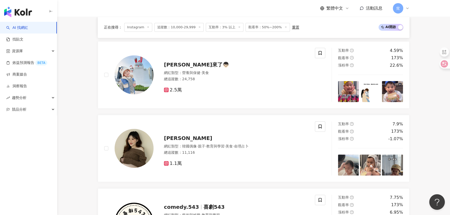
scroll to position [449, 0]
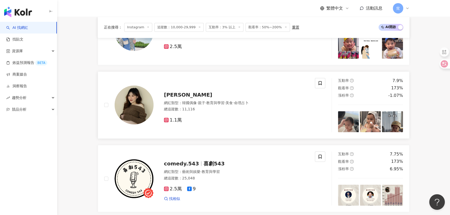
click at [131, 109] on img at bounding box center [134, 104] width 39 height 39
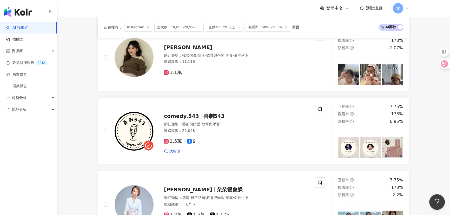
scroll to position [567, 0]
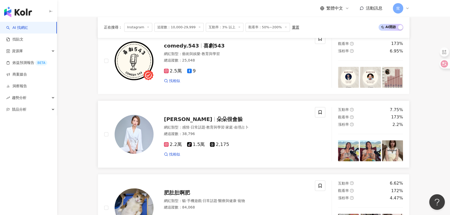
click at [195, 122] on span "Doris 朵瑞絲" at bounding box center [190, 119] width 53 height 6
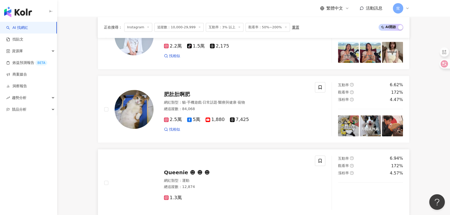
scroll to position [708, 0]
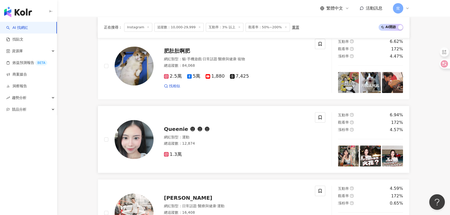
click at [168, 132] on span "Queenie ☻ ☻ ☻" at bounding box center [187, 129] width 46 height 6
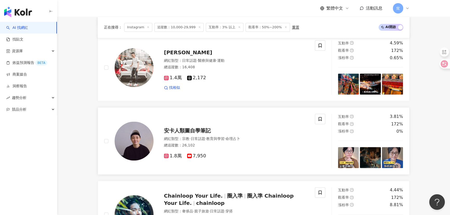
scroll to position [897, 0]
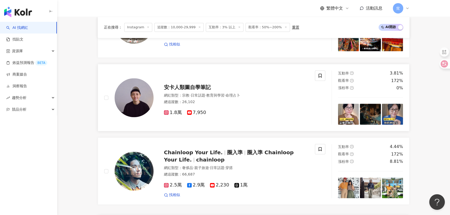
click at [188, 90] on span "安卡人類圖自學筆記" at bounding box center [187, 87] width 47 height 6
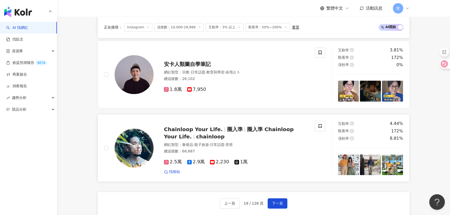
scroll to position [968, 0]
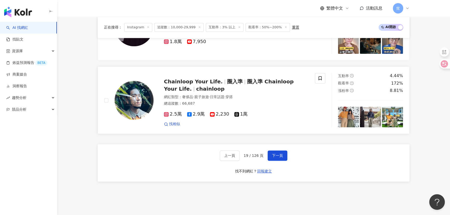
click at [130, 100] on img at bounding box center [134, 100] width 39 height 39
click at [283, 157] on button "下一頁" at bounding box center [278, 155] width 20 height 10
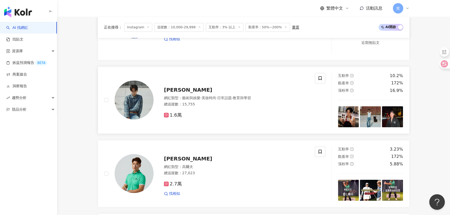
scroll to position [307, 0]
click at [135, 105] on img at bounding box center [134, 99] width 39 height 39
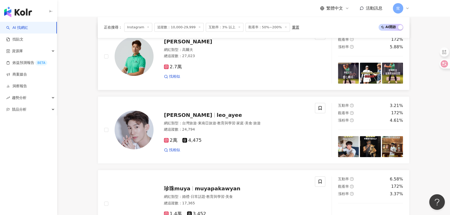
scroll to position [425, 0]
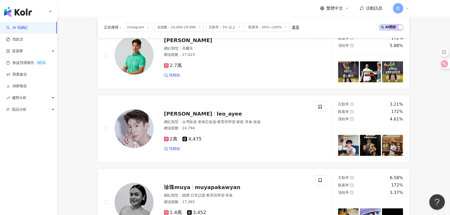
click at [19, 156] on div "AI 找網紅 找貼文 資源庫 效益預測報告 BETA 商案媒合 洞察報告 趨勢分析 競品分析" at bounding box center [28, 118] width 57 height 193
click at [217, 117] on span "leo_ayee" at bounding box center [229, 114] width 25 height 6
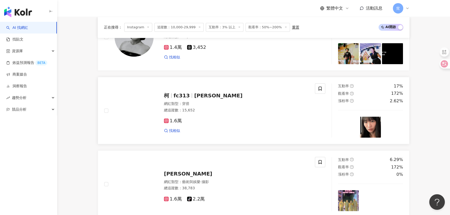
scroll to position [614, 0]
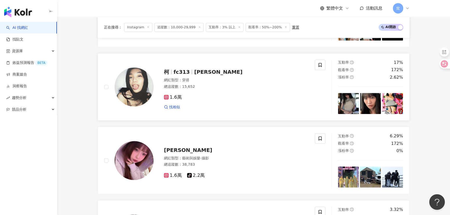
click at [175, 75] on span "fc313" at bounding box center [182, 72] width 16 height 6
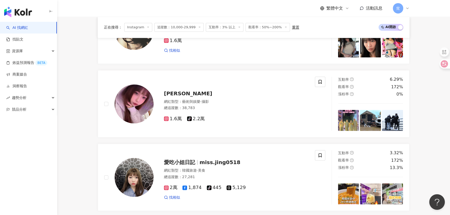
scroll to position [685, 0]
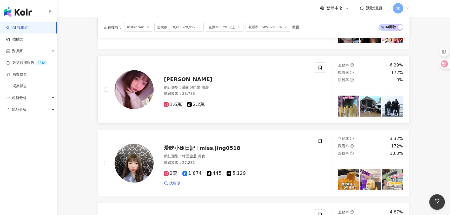
click at [142, 92] on img at bounding box center [134, 89] width 39 height 39
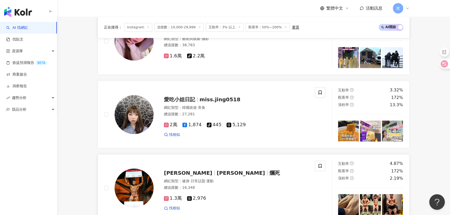
scroll to position [756, 0]
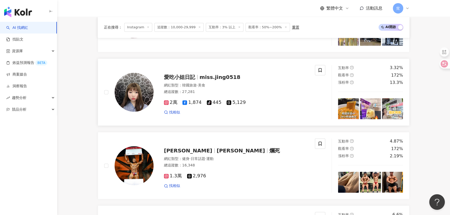
click at [189, 80] on span "愛吃小姐日記" at bounding box center [179, 77] width 31 height 6
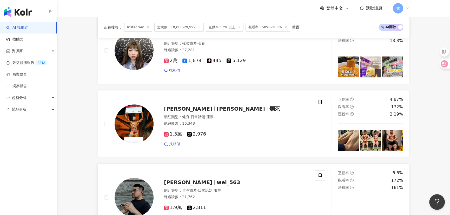
scroll to position [850, 0]
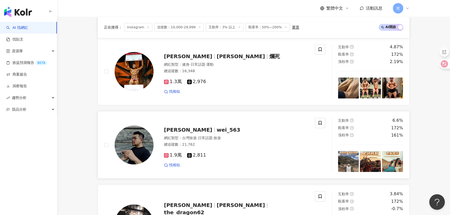
click at [217, 133] on span "wei_563" at bounding box center [229, 130] width 24 height 6
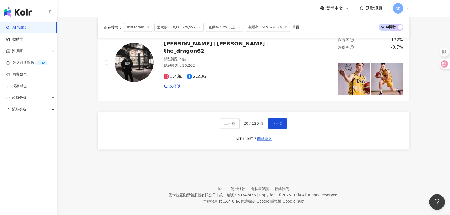
scroll to position [1019, 0]
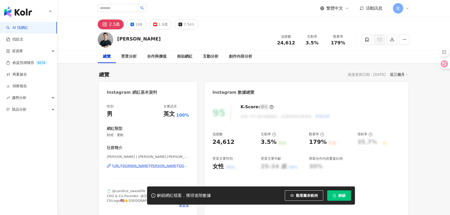
click at [129, 167] on div "https://www.instagram.com/daniel.schreiber/" at bounding box center [150, 166] width 77 height 5
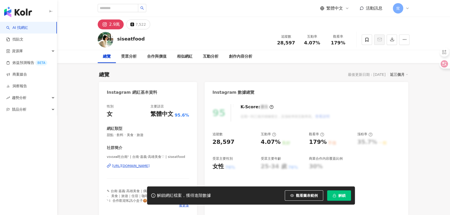
click at [126, 168] on div "https://www.instagram.com/siseatfood/" at bounding box center [131, 166] width 38 height 5
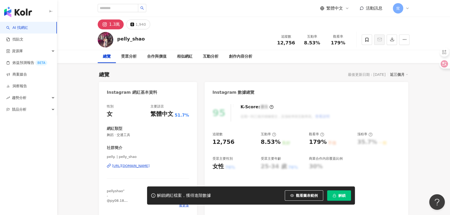
click at [129, 166] on div "https://www.instagram.com/pelly_shao/" at bounding box center [131, 166] width 38 height 5
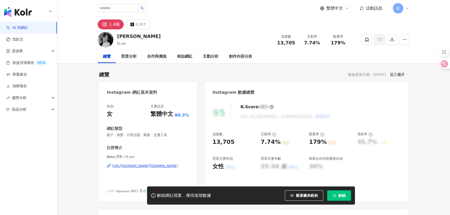
click at [132, 165] on div "[URL][DOMAIN_NAME][DOMAIN_NAME]" at bounding box center [145, 166] width 66 height 5
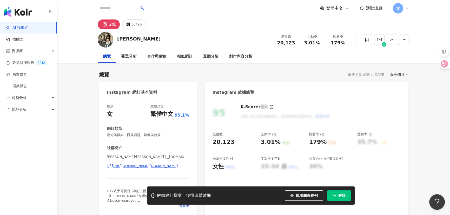
click at [140, 166] on div "https://www.instagram.com/_m.mu_/" at bounding box center [145, 166] width 66 height 5
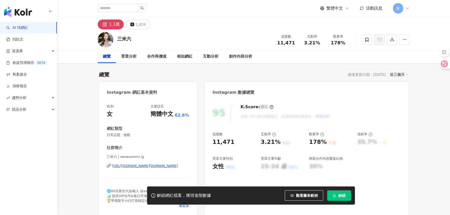
click at [129, 164] on div "[URL][DOMAIN_NAME][DOMAIN_NAME]" at bounding box center [145, 166] width 66 height 5
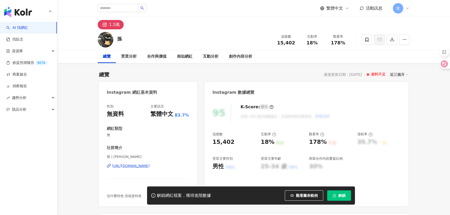
click at [132, 165] on div "[URL][DOMAIN_NAME]" at bounding box center [131, 166] width 38 height 5
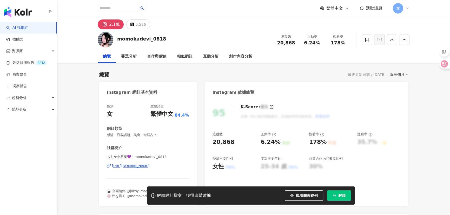
click at [143, 167] on div "[URL][DOMAIN_NAME]" at bounding box center [131, 166] width 38 height 5
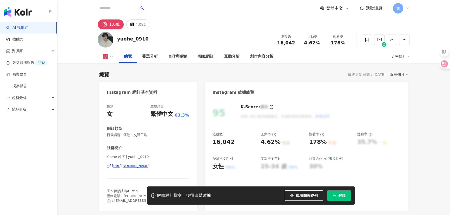
scroll to position [47, 0]
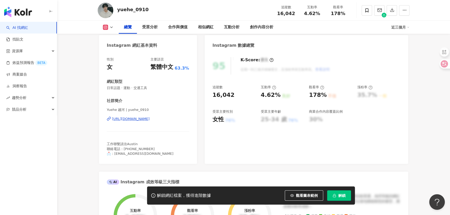
click at [150, 120] on div "[URL][DOMAIN_NAME]" at bounding box center [131, 119] width 38 height 5
click at [21, 165] on div "AI 找網紅 找貼文 資源庫 效益預測報告 BETA 商案媒合 洞察報告 趨勢分析 競品分析" at bounding box center [28, 118] width 57 height 193
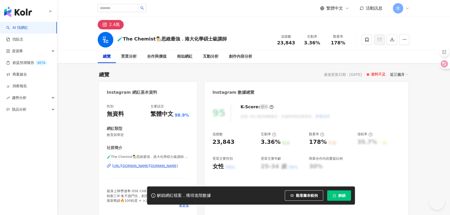
drag, startPoint x: 117, startPoint y: 141, endPoint x: 121, endPoint y: 165, distance: 24.5
click at [121, 165] on div "[URL][DOMAIN_NAME][DOMAIN_NAME]" at bounding box center [145, 166] width 66 height 5
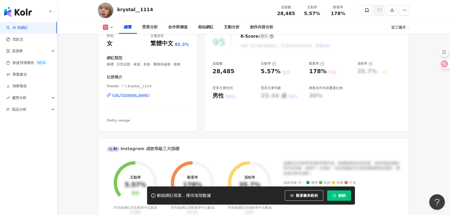
click at [132, 96] on div "https://www.instagram.com/krystal__1114/" at bounding box center [131, 95] width 38 height 5
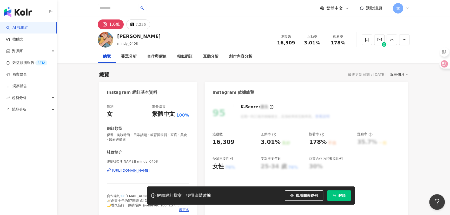
drag, startPoint x: 138, startPoint y: 171, endPoint x: 122, endPoint y: 169, distance: 15.7
click at [138, 171] on div "https://www.instagram.com/mindy_0408/" at bounding box center [131, 170] width 38 height 5
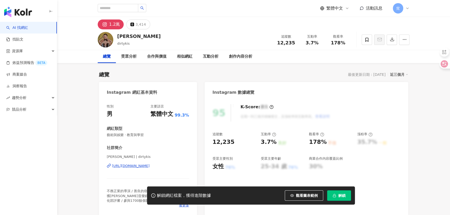
click at [0, 158] on div "AI 找網紅 找貼文 資源庫 效益預測報告 BETA 商案媒合 洞察報告 趨勢分析 競品分析" at bounding box center [28, 118] width 57 height 193
drag, startPoint x: 132, startPoint y: 167, endPoint x: 137, endPoint y: 166, distance: 4.9
click at [132, 167] on div "[URL][DOMAIN_NAME]" at bounding box center [131, 166] width 38 height 5
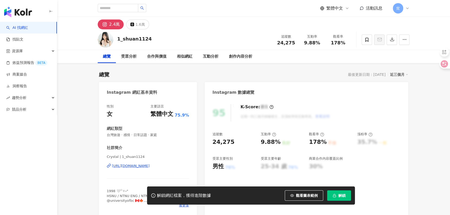
click at [150, 166] on div "[URL][DOMAIN_NAME]" at bounding box center [131, 166] width 38 height 5
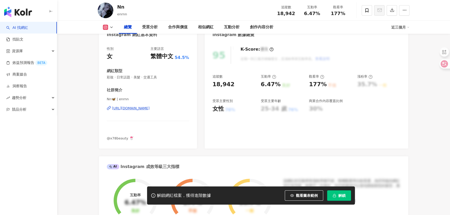
scroll to position [94, 0]
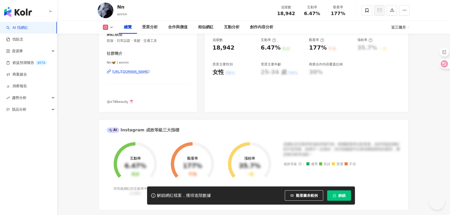
click at [137, 72] on div "https://www.instagram.com/enrnn/" at bounding box center [131, 71] width 38 height 5
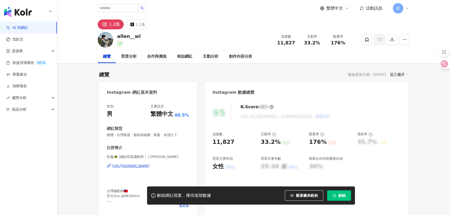
click at [147, 169] on div "欸倫🐢 |婚紗寫真攝影師｜ | [PERSON_NAME] [URL][DOMAIN_NAME]" at bounding box center [148, 170] width 82 height 30
click at [148, 166] on div "https://www.instagram.com/allen__wl/" at bounding box center [131, 166] width 38 height 5
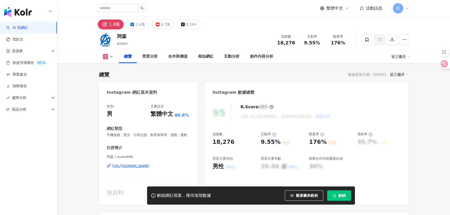
scroll to position [71, 0]
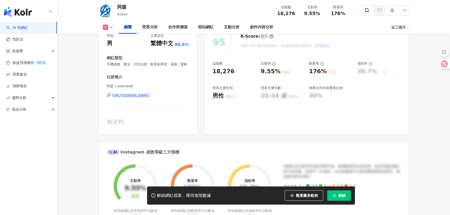
click at [137, 98] on div "[URL][DOMAIN_NAME]" at bounding box center [131, 95] width 38 height 5
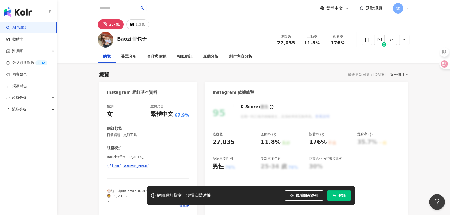
drag, startPoint x: 135, startPoint y: 164, endPoint x: 149, endPoint y: 157, distance: 15.8
click at [135, 164] on div "https://www.instagram.com/bzjan14_/" at bounding box center [131, 166] width 38 height 5
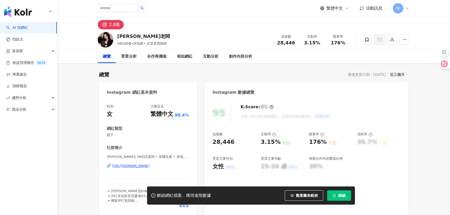
click at [131, 164] on div "[URL][DOMAIN_NAME]" at bounding box center [131, 166] width 38 height 5
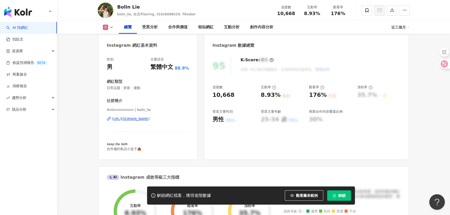
click at [150, 119] on div "[URL][DOMAIN_NAME]" at bounding box center [131, 119] width 38 height 5
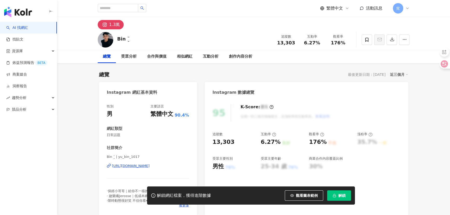
click at [150, 166] on div "[URL][DOMAIN_NAME]" at bounding box center [131, 166] width 38 height 5
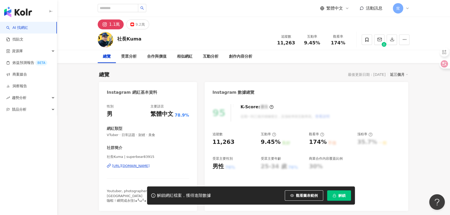
click at [137, 164] on div "[URL][DOMAIN_NAME]" at bounding box center [131, 166] width 38 height 5
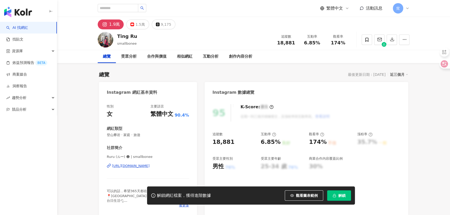
click at [137, 168] on div "https://www.instagram.com/smallbonee/" at bounding box center [131, 166] width 38 height 5
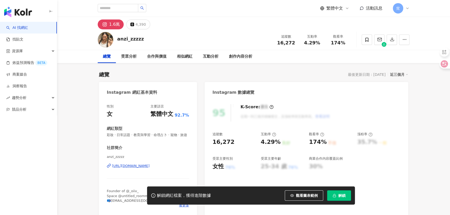
click at [132, 168] on div "https://www.instagram.com/anzi_zzzzz/" at bounding box center [131, 166] width 38 height 5
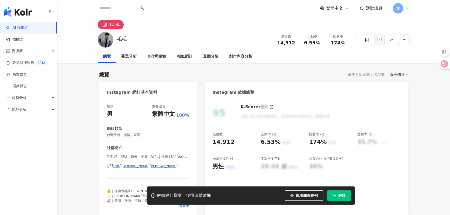
click at [131, 165] on div "https://www.instagram.com/john.01_10/" at bounding box center [145, 166] width 66 height 5
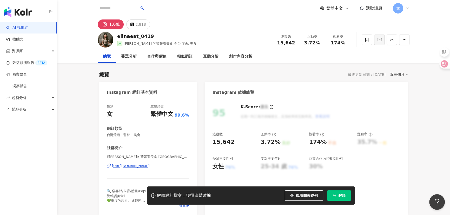
click at [131, 166] on div "[URL][DOMAIN_NAME]" at bounding box center [131, 166] width 38 height 5
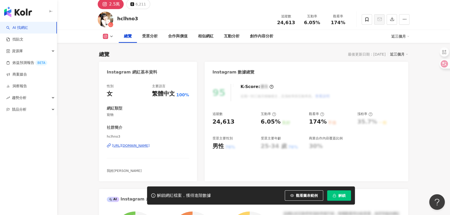
scroll to position [47, 0]
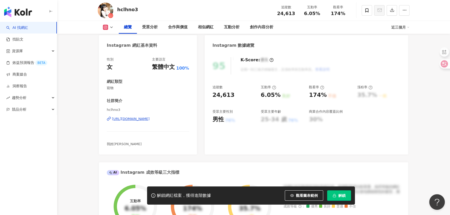
click at [135, 120] on div "https://www.instagram.com/hclhno3/" at bounding box center [131, 119] width 38 height 5
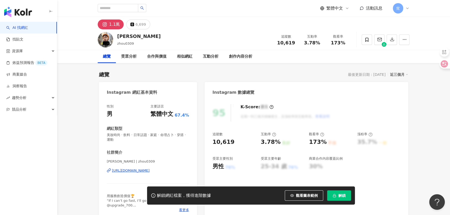
click at [129, 169] on div "https://www.instagram.com/zhou0309/" at bounding box center [131, 170] width 38 height 5
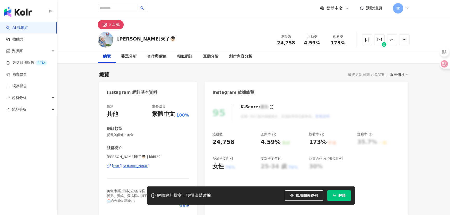
click at [132, 165] on div "https://www.instagram.com/kid520i/" at bounding box center [131, 166] width 38 height 5
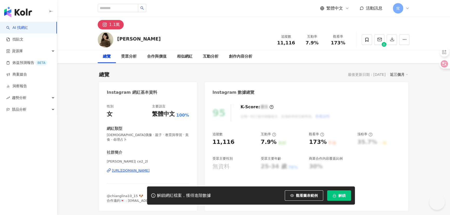
drag, startPoint x: 54, startPoint y: 155, endPoint x: 134, endPoint y: 165, distance: 80.6
click at [134, 168] on div "https://www.instagram.com/ce2_2l/" at bounding box center [131, 170] width 38 height 5
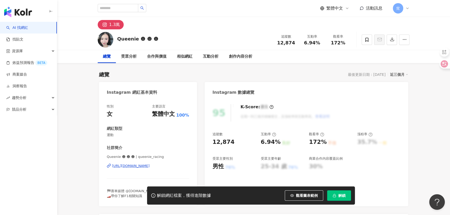
click at [139, 165] on div "[URL][DOMAIN_NAME]" at bounding box center [131, 166] width 38 height 5
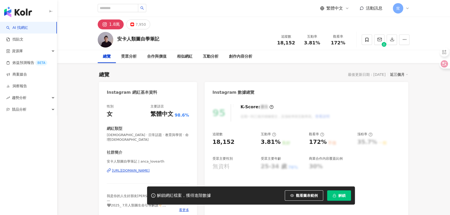
click at [128, 168] on div "https://www.instagram.com/anca_lovearth/" at bounding box center [131, 170] width 38 height 5
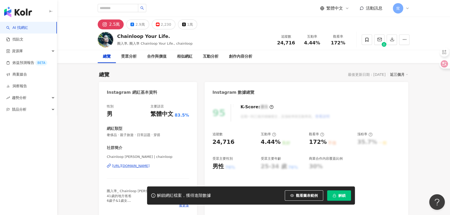
click at [131, 168] on div "[URL][DOMAIN_NAME]" at bounding box center [131, 166] width 38 height 5
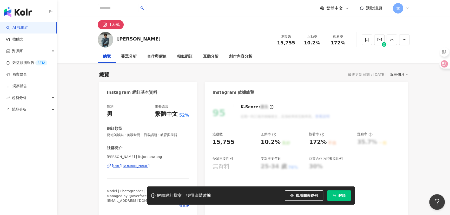
click at [126, 165] on div "https://www.instagram.com/itsjordanwang/" at bounding box center [131, 166] width 38 height 5
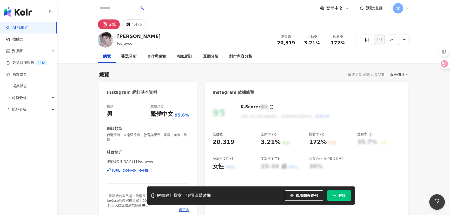
click at [124, 168] on div "[URL][DOMAIN_NAME]" at bounding box center [131, 170] width 38 height 5
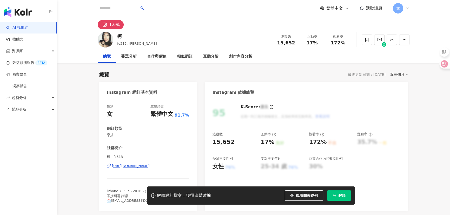
scroll to position [47, 0]
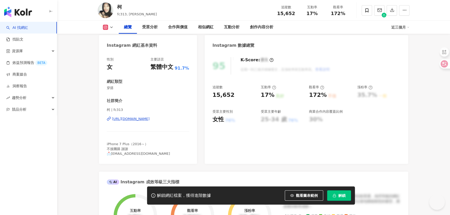
click at [131, 118] on div "https://www.instagram.com/fc313/" at bounding box center [131, 119] width 38 height 5
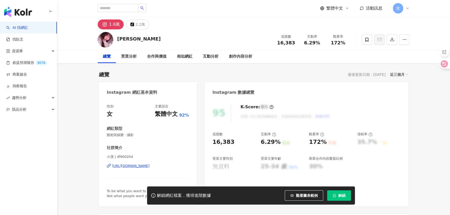
click at [128, 167] on div "[URL][DOMAIN_NAME]" at bounding box center [131, 166] width 38 height 5
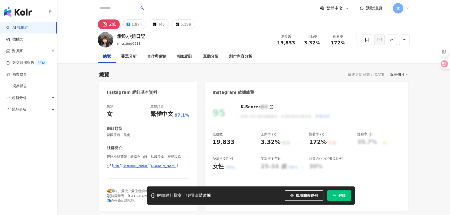
click at [129, 165] on div "https://www.instagram.com/miss.jing0518/" at bounding box center [145, 166] width 66 height 5
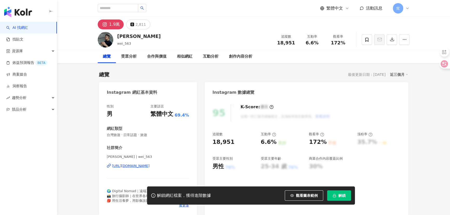
click at [127, 170] on div "[PERSON_NAME] | wei_563 [URL][DOMAIN_NAME]" at bounding box center [148, 170] width 82 height 30
click at [126, 165] on div "[URL][DOMAIN_NAME]" at bounding box center [131, 166] width 38 height 5
